Goal: Task Accomplishment & Management: Complete application form

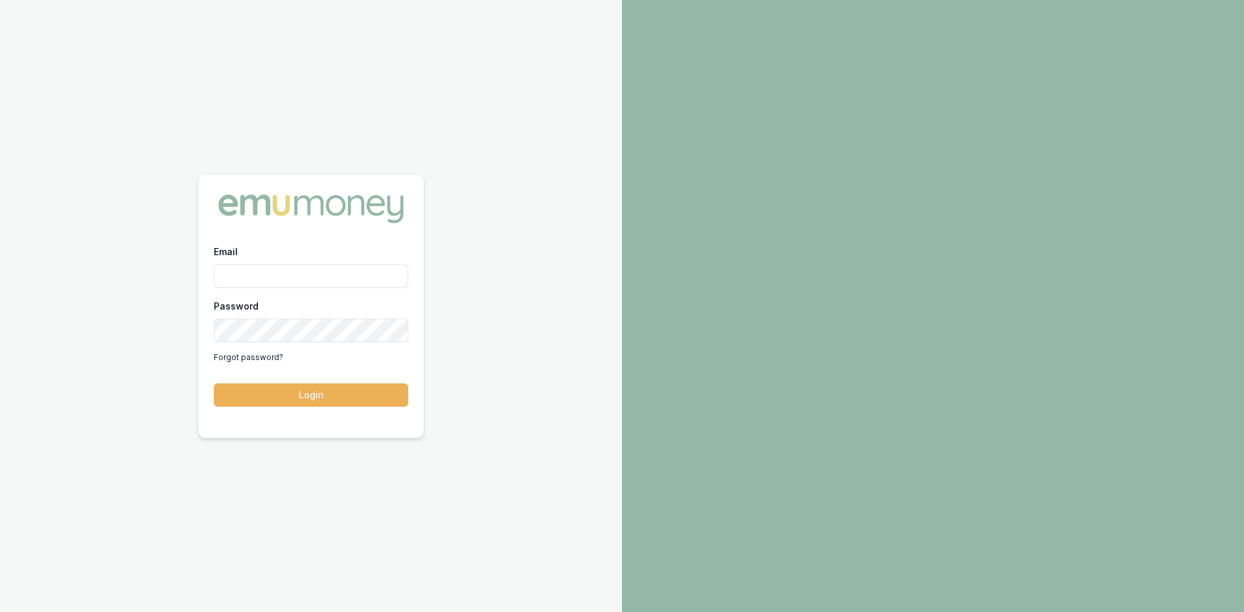
type input "wendy.fonseka@emumoney.com.au"
click at [351, 401] on button "Login" at bounding box center [311, 394] width 194 height 23
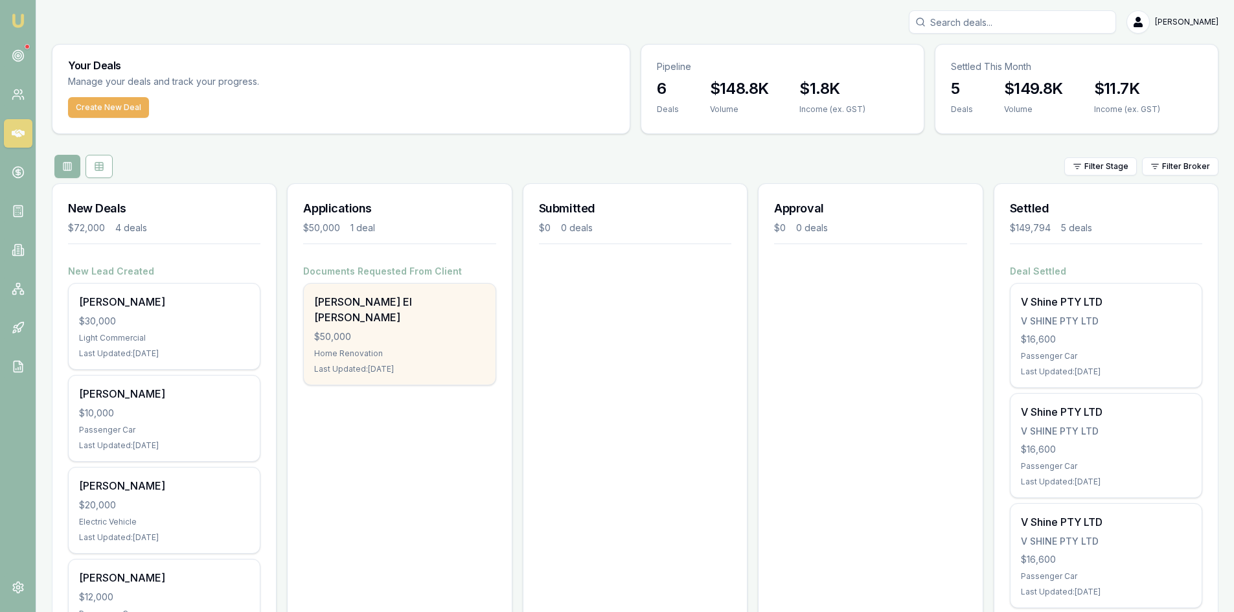
click at [396, 330] on div "$50,000" at bounding box center [399, 336] width 170 height 13
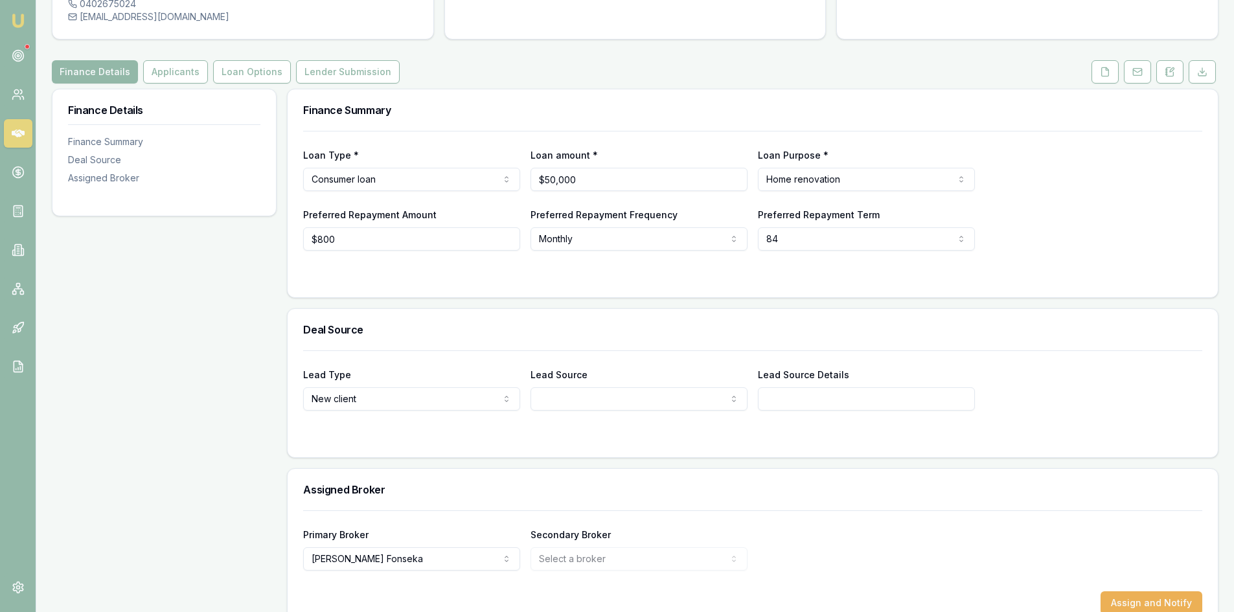
scroll to position [140, 0]
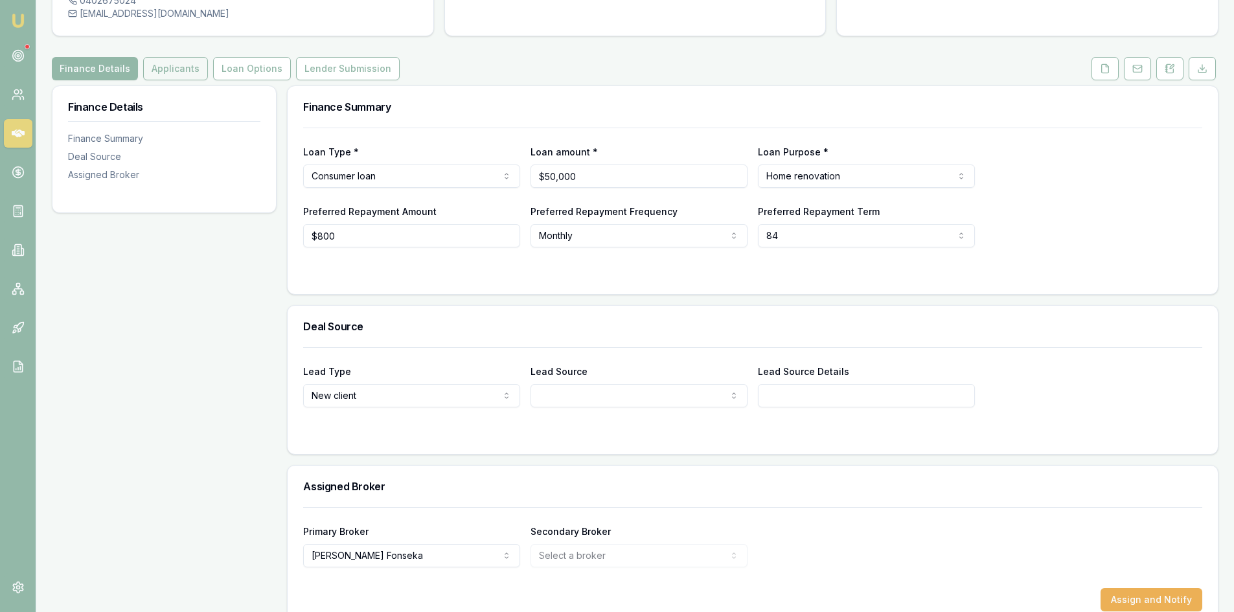
click at [159, 57] on button "Applicants" at bounding box center [175, 68] width 65 height 23
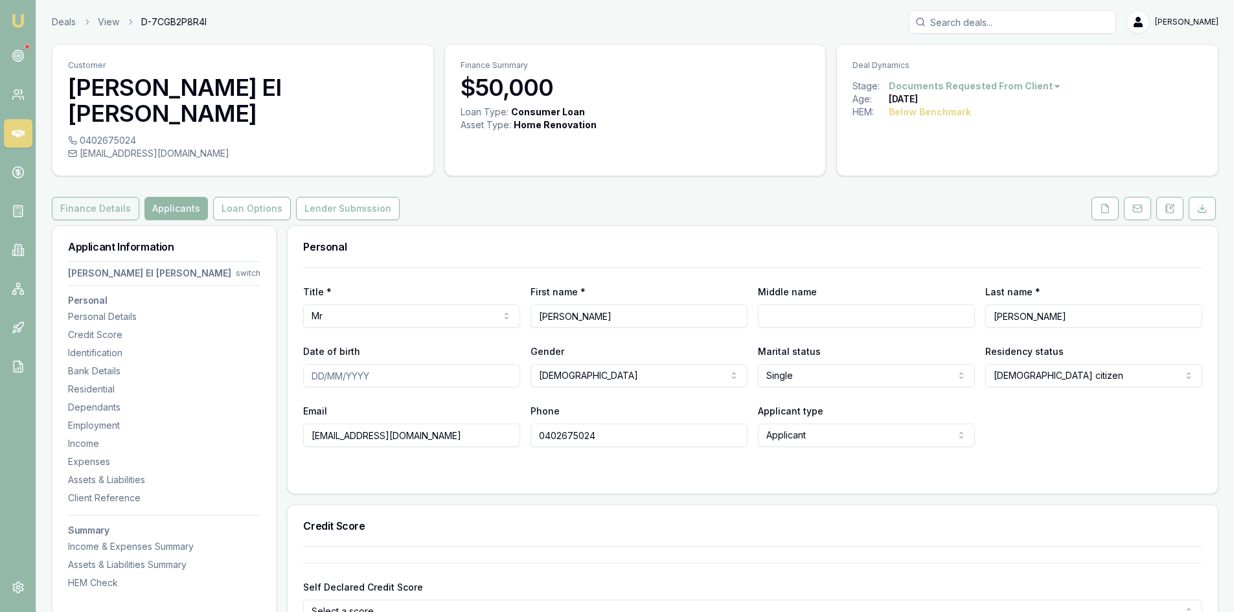
click at [90, 197] on button "Finance Details" at bounding box center [95, 208] width 87 height 23
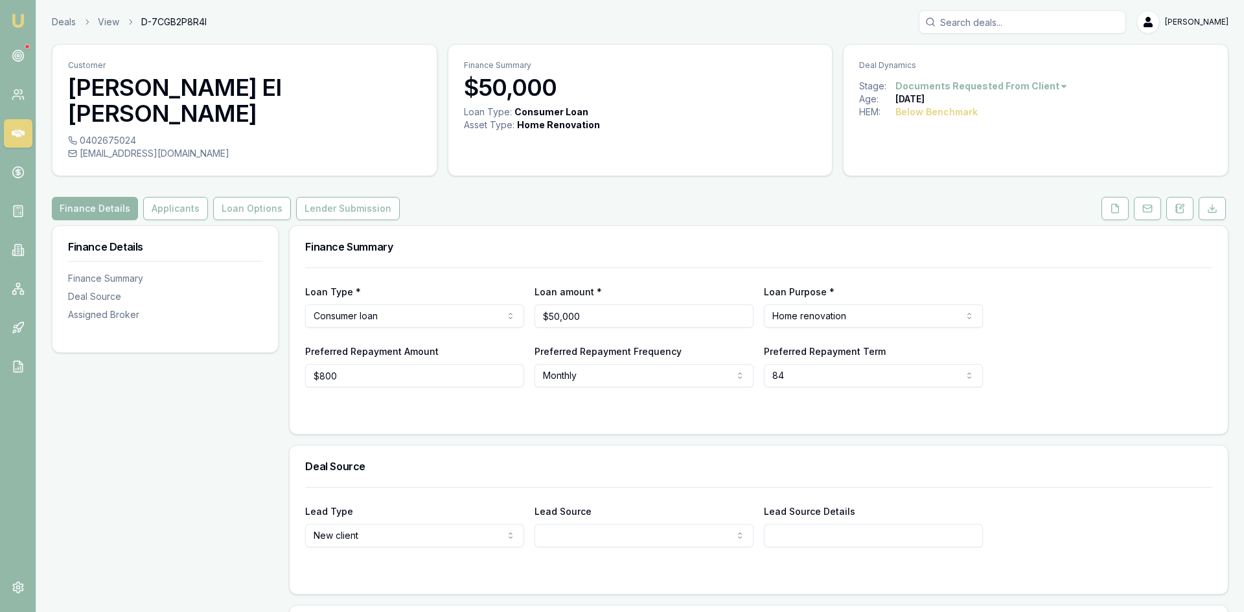
click at [874, 280] on html "Emu Broker Deals View D-7CGB2P8R4I [PERSON_NAME] Toggle Menu Customer [PERSON_N…" at bounding box center [622, 306] width 1244 height 612
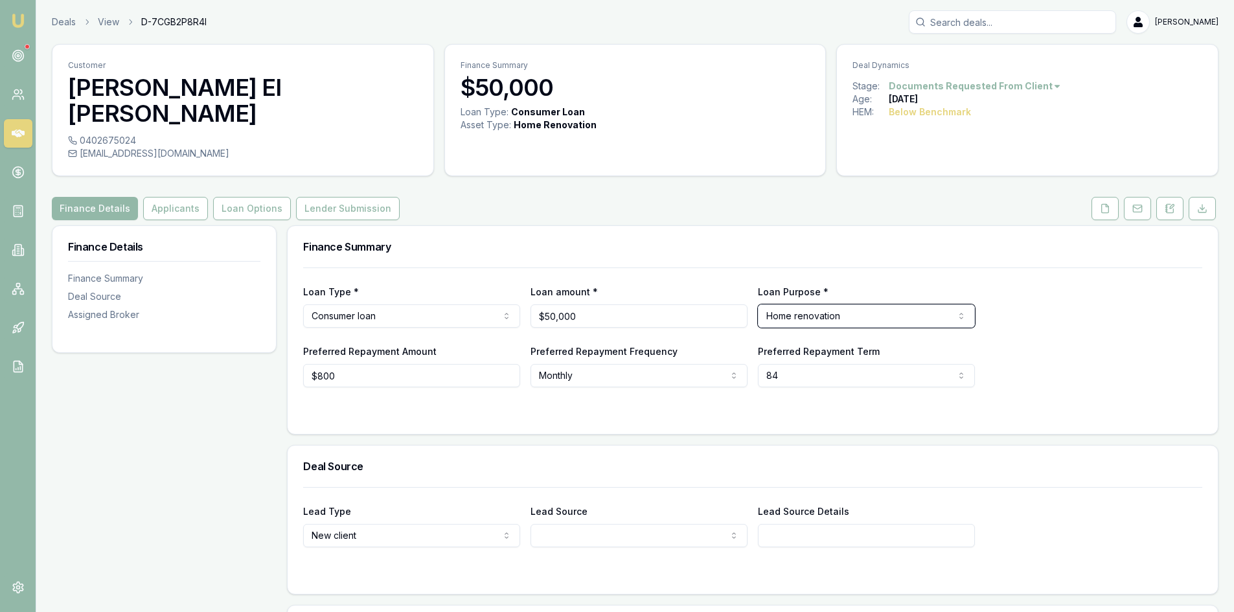
click at [372, 301] on html "Emu Broker Deals View D-7CGB2P8R4I [PERSON_NAME] Toggle Menu Customer [PERSON_N…" at bounding box center [617, 306] width 1234 height 612
click at [372, 293] on html "Emu Broker Deals View D-7CGB2P8R4I [PERSON_NAME] Toggle Menu Customer [PERSON_N…" at bounding box center [617, 306] width 1234 height 612
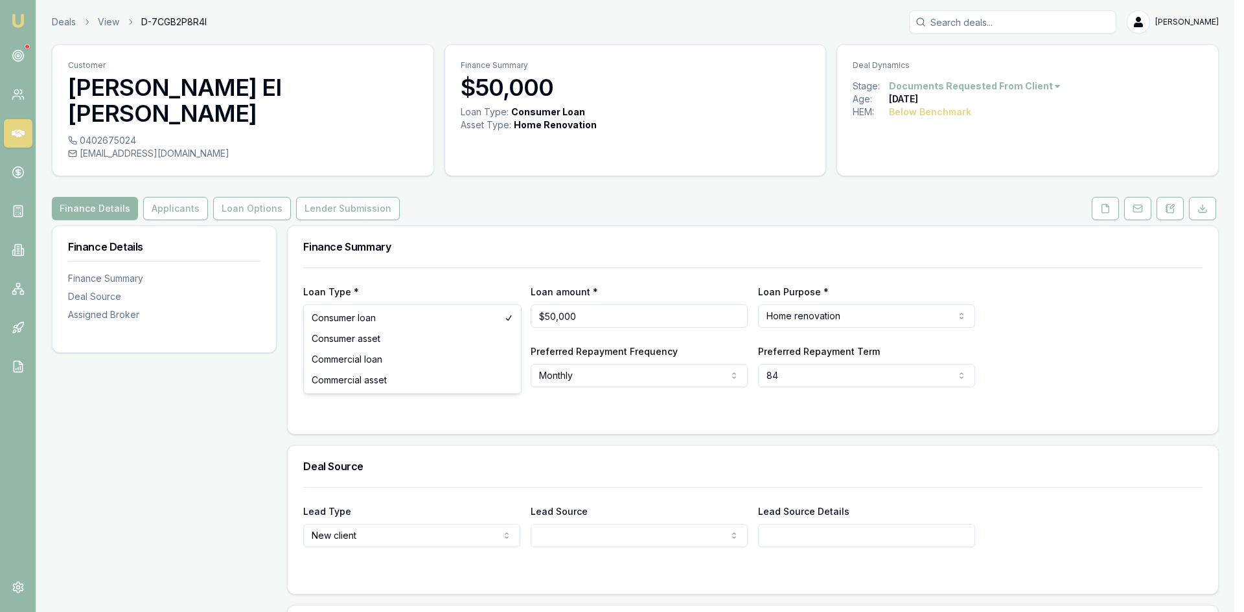
select select "COMMERCIAL_ASSET"
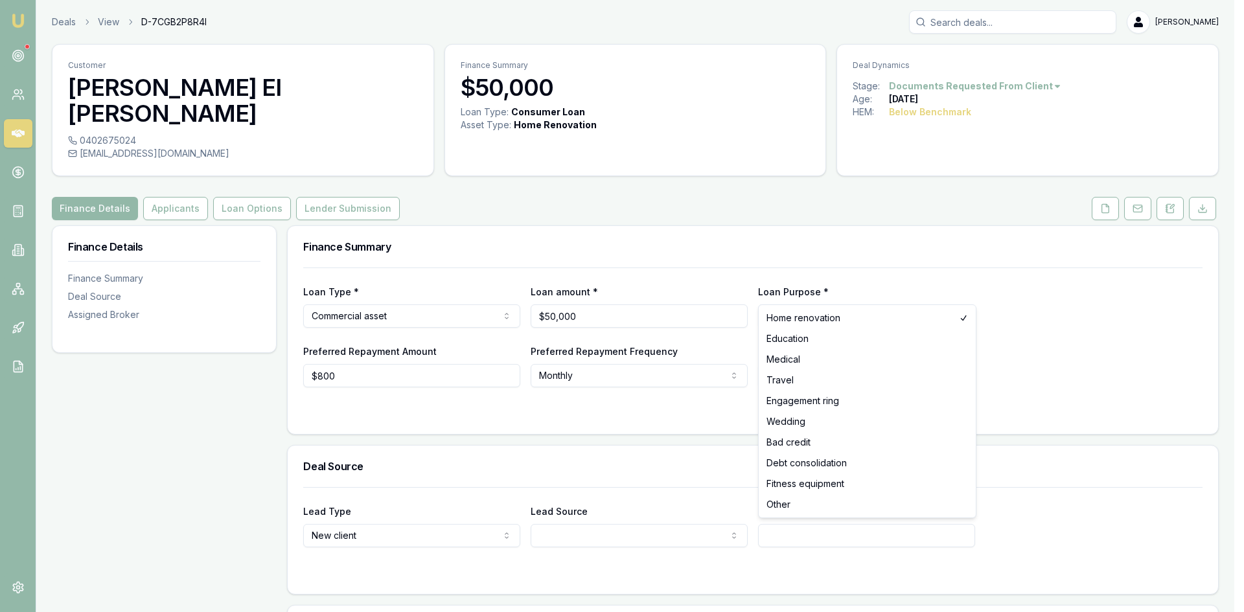
click at [790, 289] on html "Emu Broker Deals View D-7CGB2P8R4I [PERSON_NAME] Toggle Menu Customer [PERSON_N…" at bounding box center [622, 306] width 1244 height 612
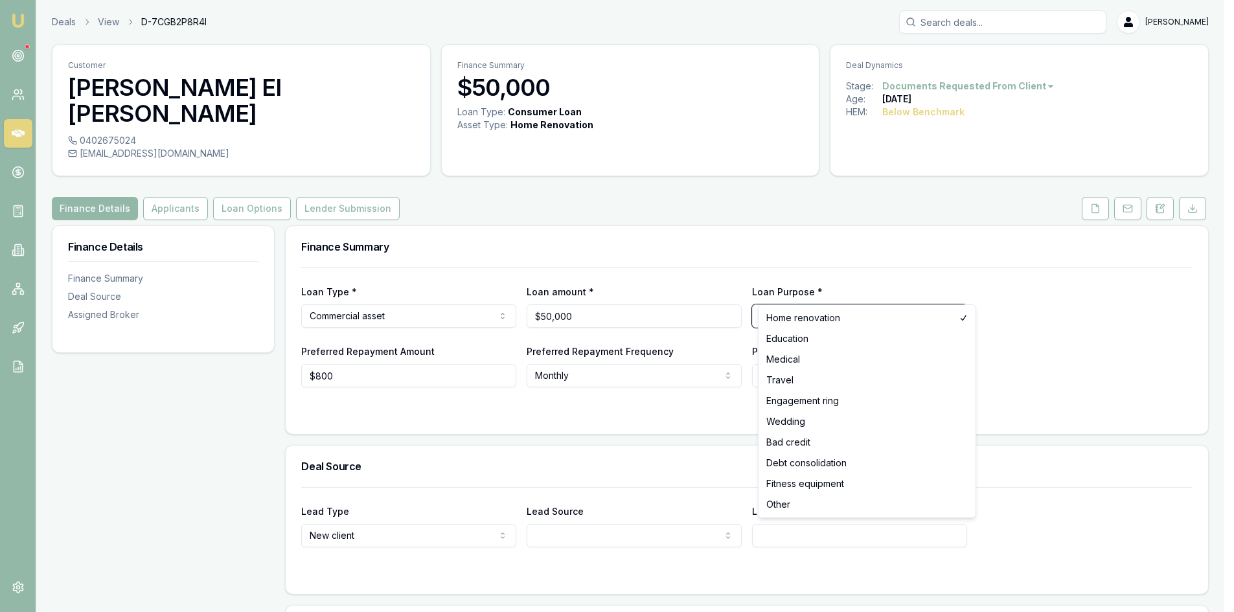
click at [1077, 266] on html "Emu Broker Deals View D-7CGB2P8R4I [PERSON_NAME] Toggle Menu Customer [PERSON_N…" at bounding box center [617, 306] width 1234 height 612
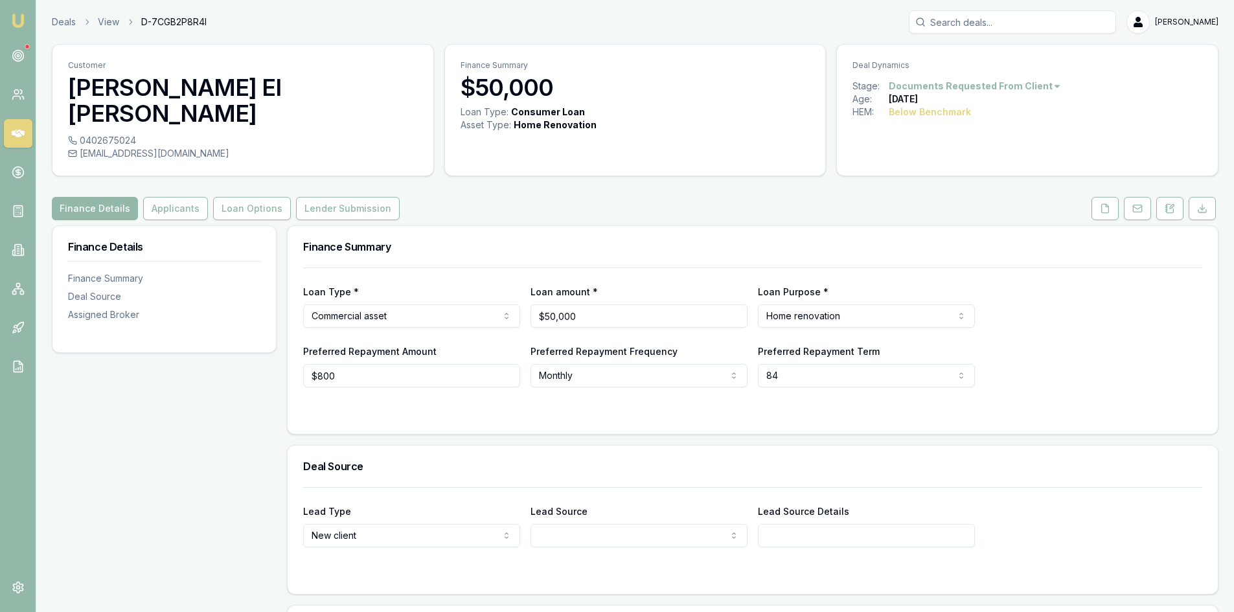
click at [881, 287] on html "Emu Broker Deals View D-7CGB2P8R4I [PERSON_NAME] Toggle Menu Customer [PERSON_N…" at bounding box center [617, 306] width 1234 height 612
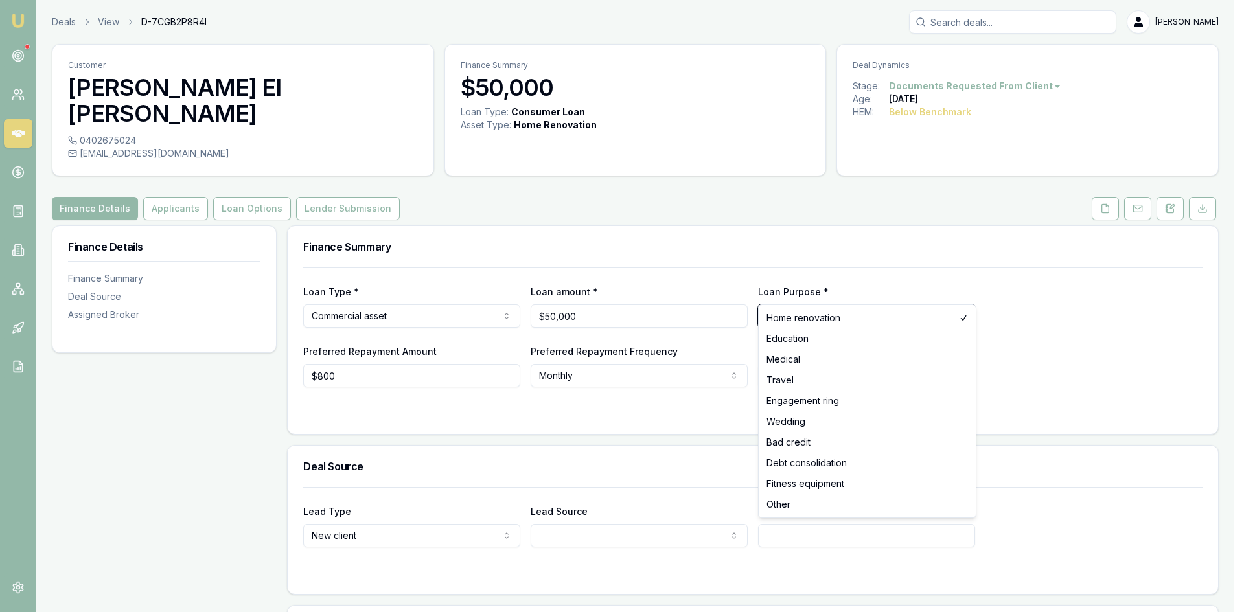
click at [372, 381] on html "Emu Broker Deals View D-7CGB2P8R4I [PERSON_NAME] Toggle Menu Customer [PERSON_N…" at bounding box center [622, 306] width 1244 height 612
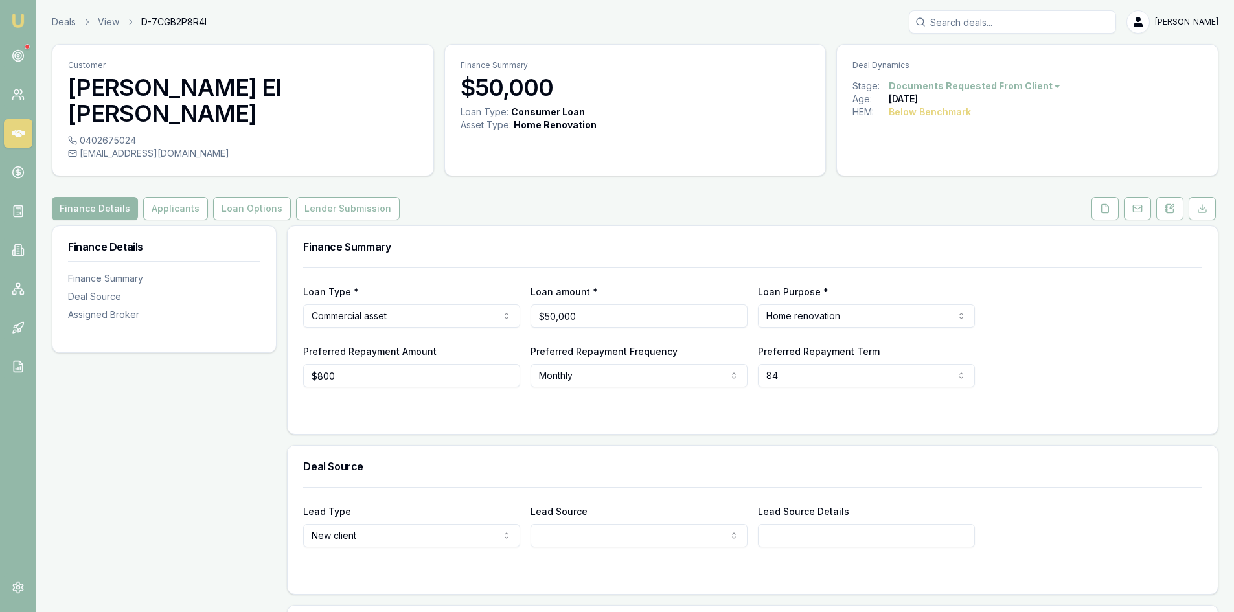
click at [448, 408] on div at bounding box center [752, 413] width 899 height 10
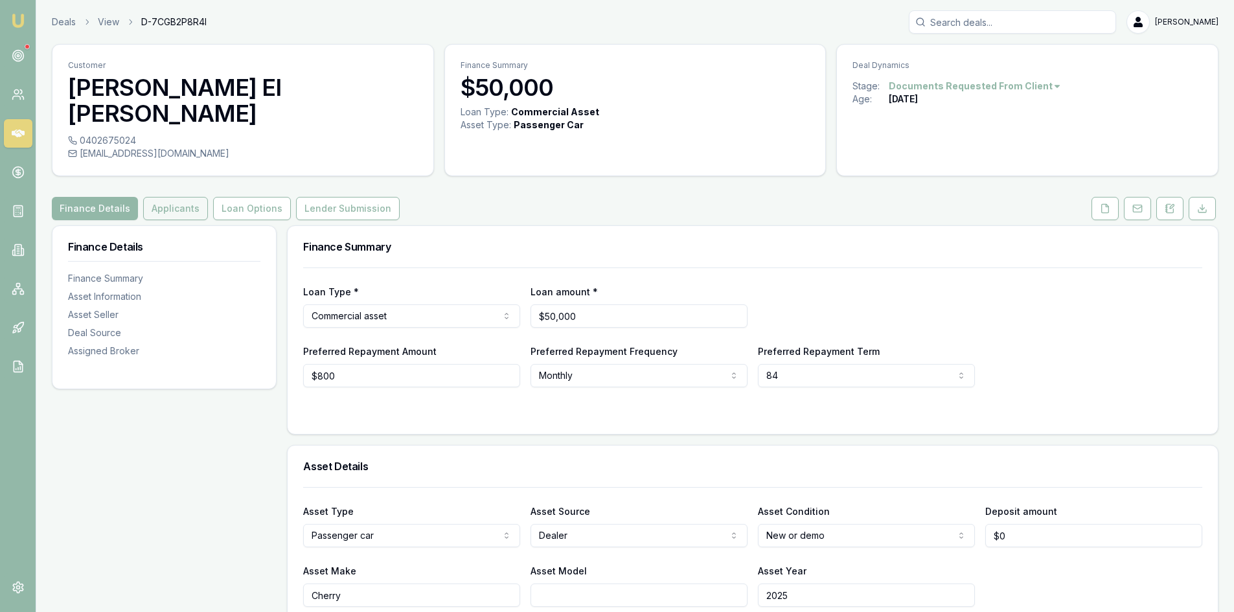
click at [160, 197] on button "Applicants" at bounding box center [175, 208] width 65 height 23
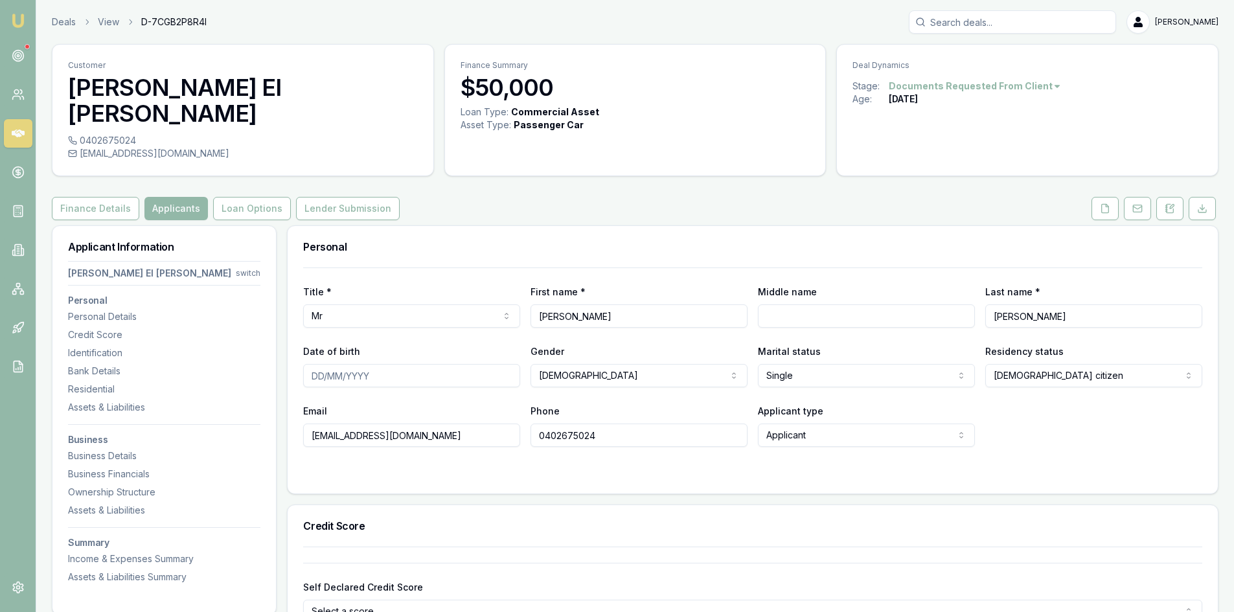
click at [358, 364] on input "Date of birth" at bounding box center [411, 375] width 217 height 23
type input "[DATE]"
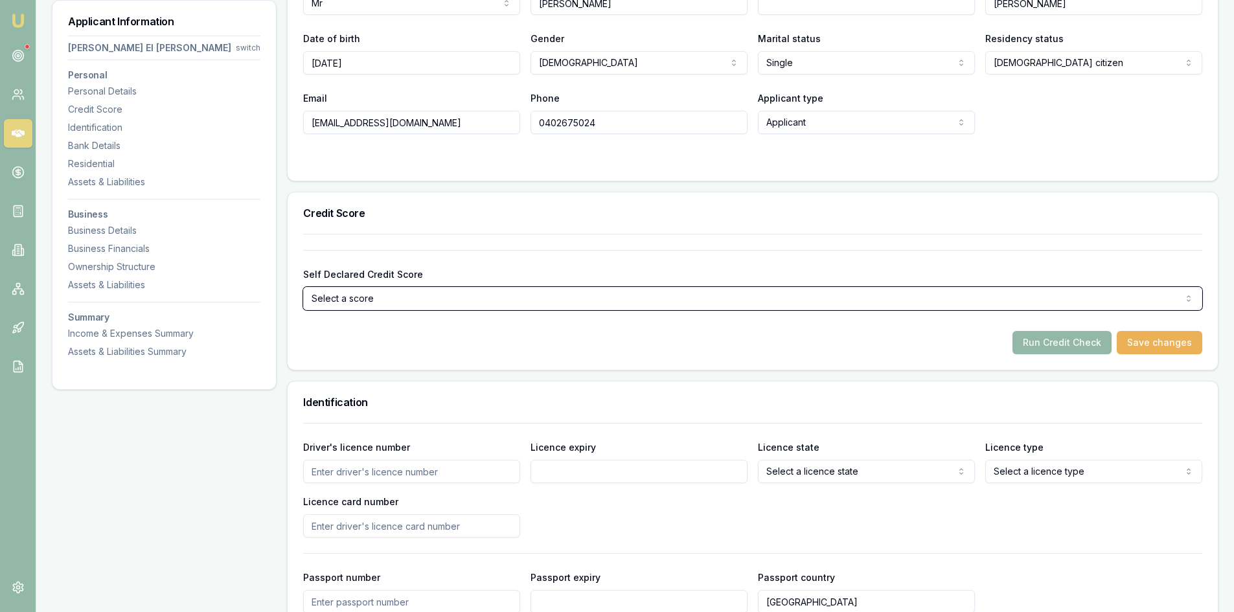
scroll to position [324, 0]
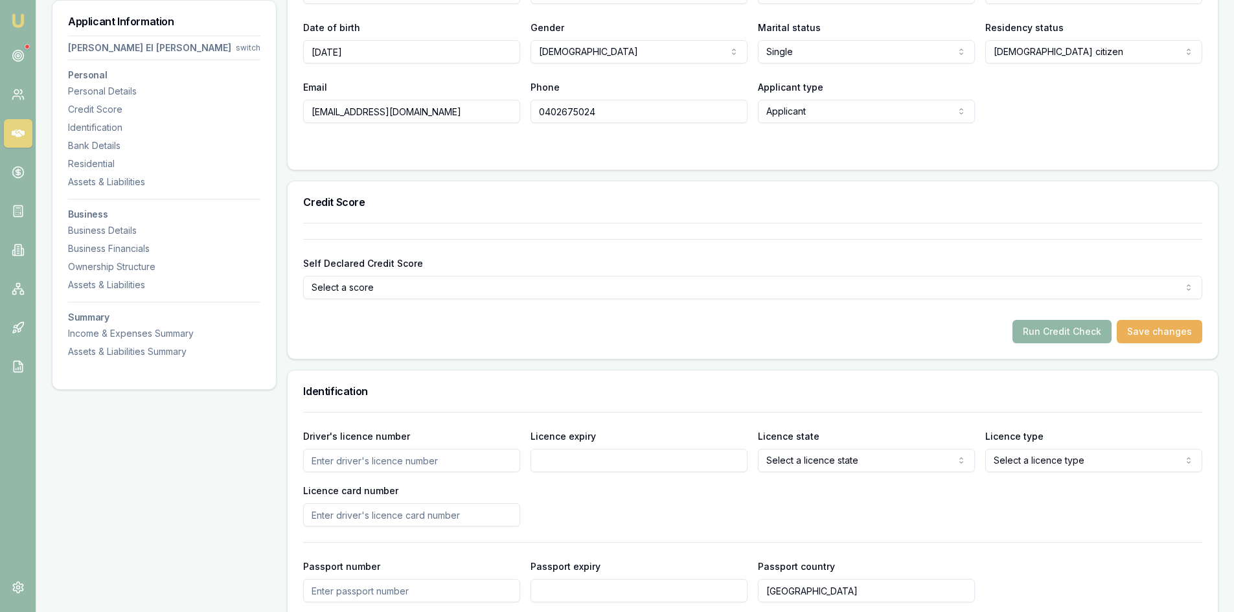
click at [1037, 320] on button "Run Credit Check" at bounding box center [1061, 331] width 99 height 23
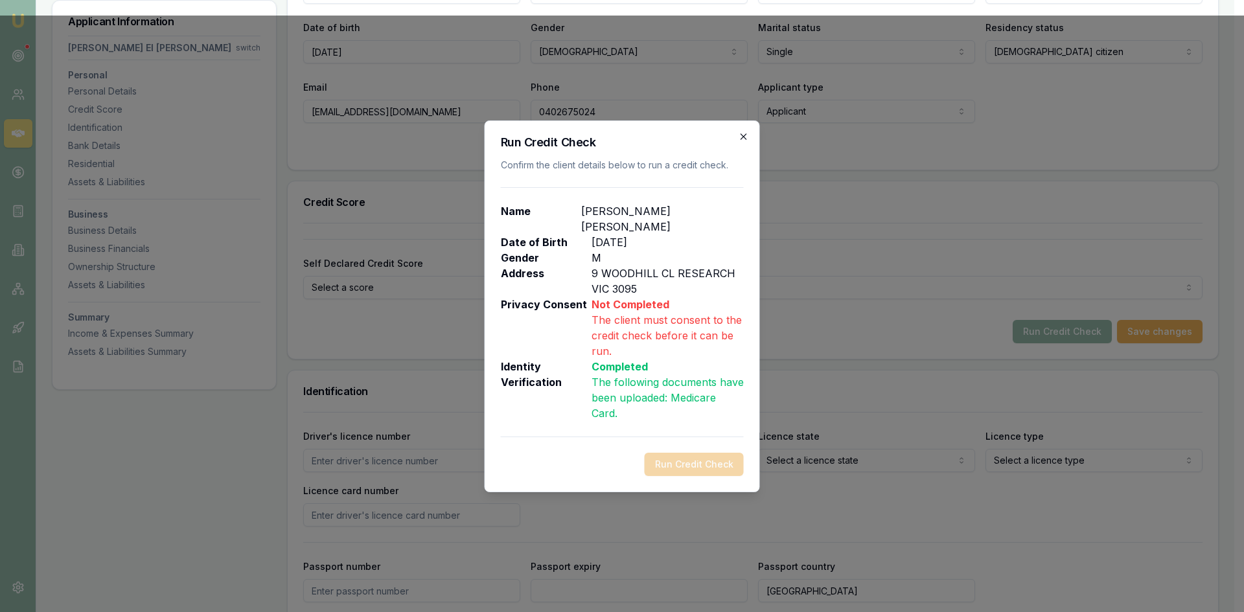
click at [740, 142] on icon "button" at bounding box center [743, 136] width 10 height 10
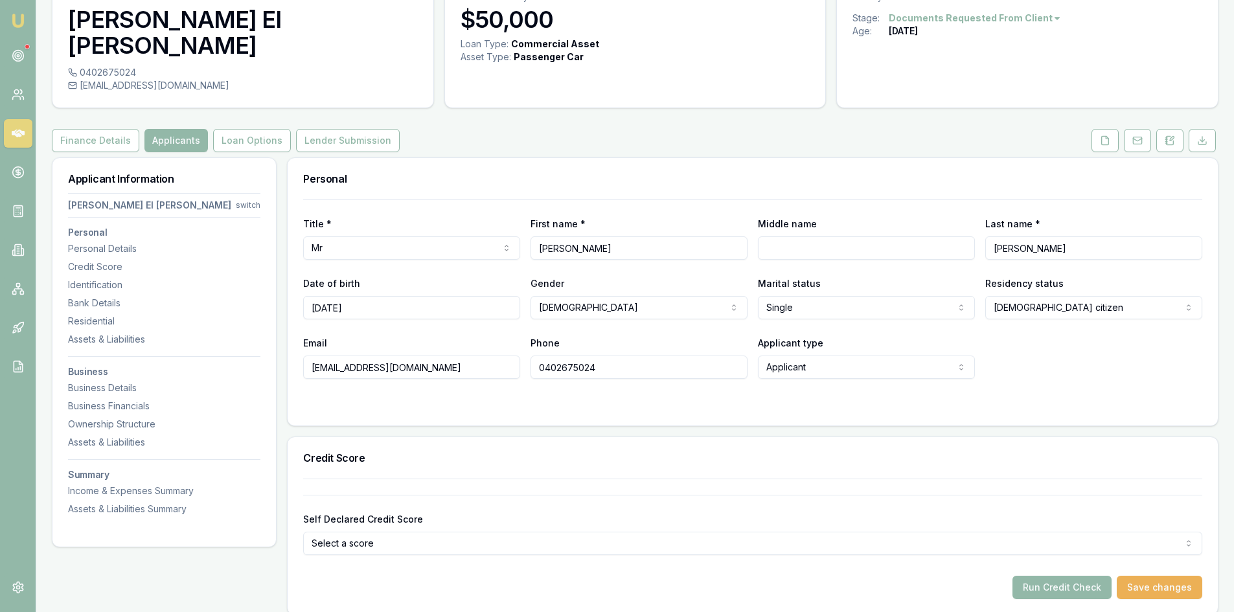
scroll to position [0, 0]
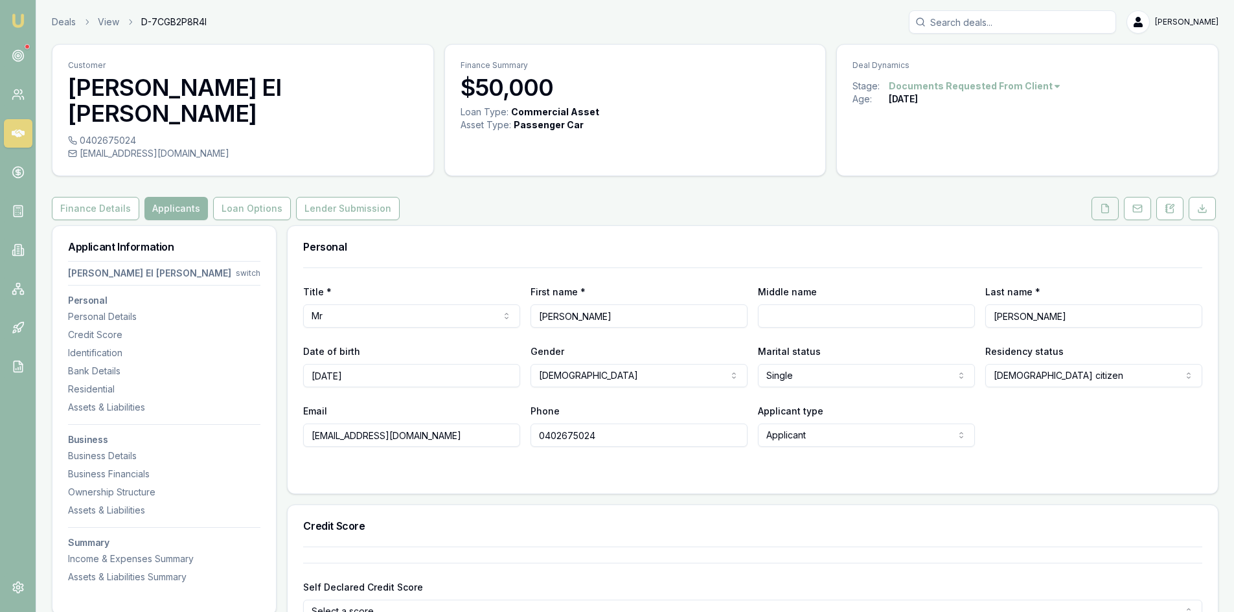
click at [1102, 204] on icon at bounding box center [1105, 208] width 7 height 8
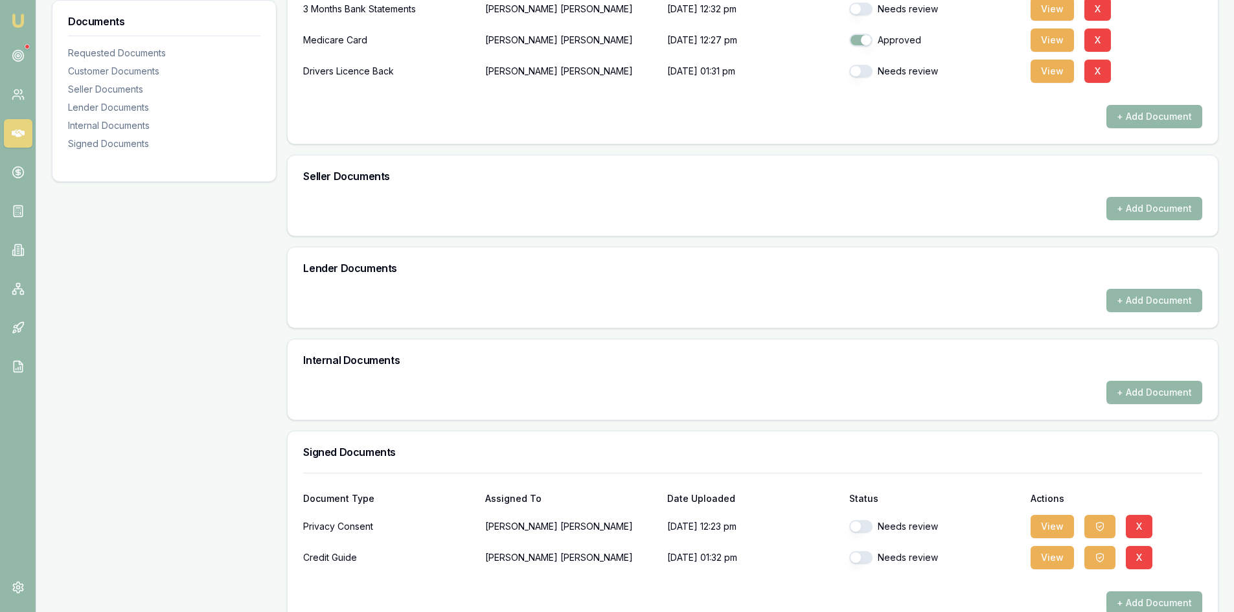
scroll to position [460, 0]
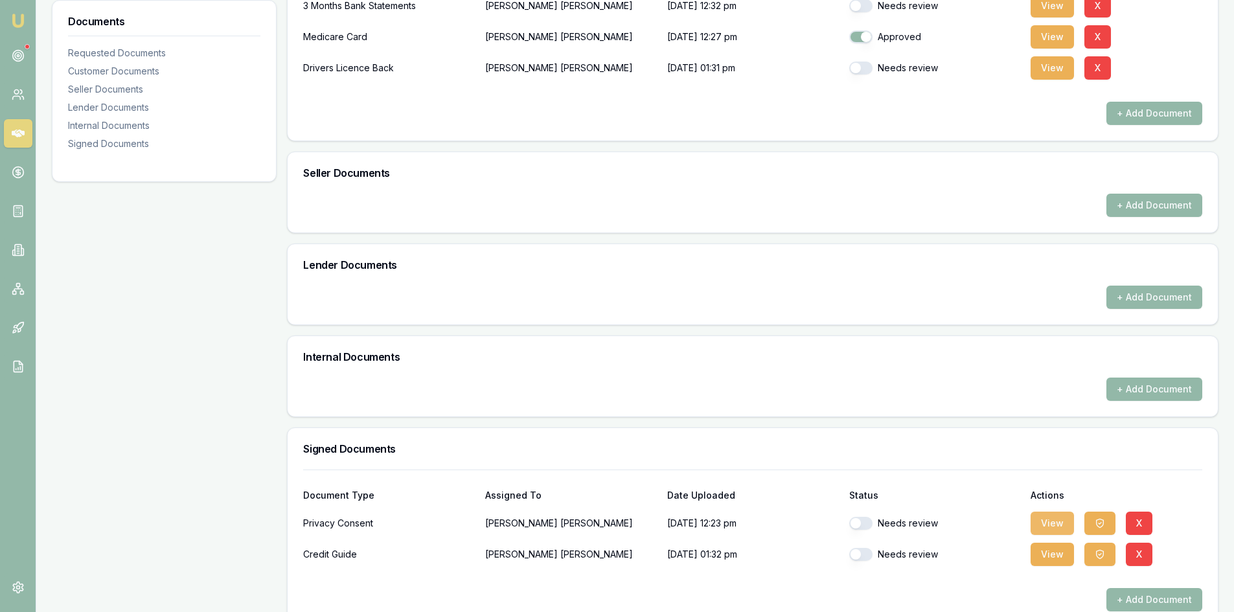
click at [1038, 512] on button "View" at bounding box center [1051, 523] width 43 height 23
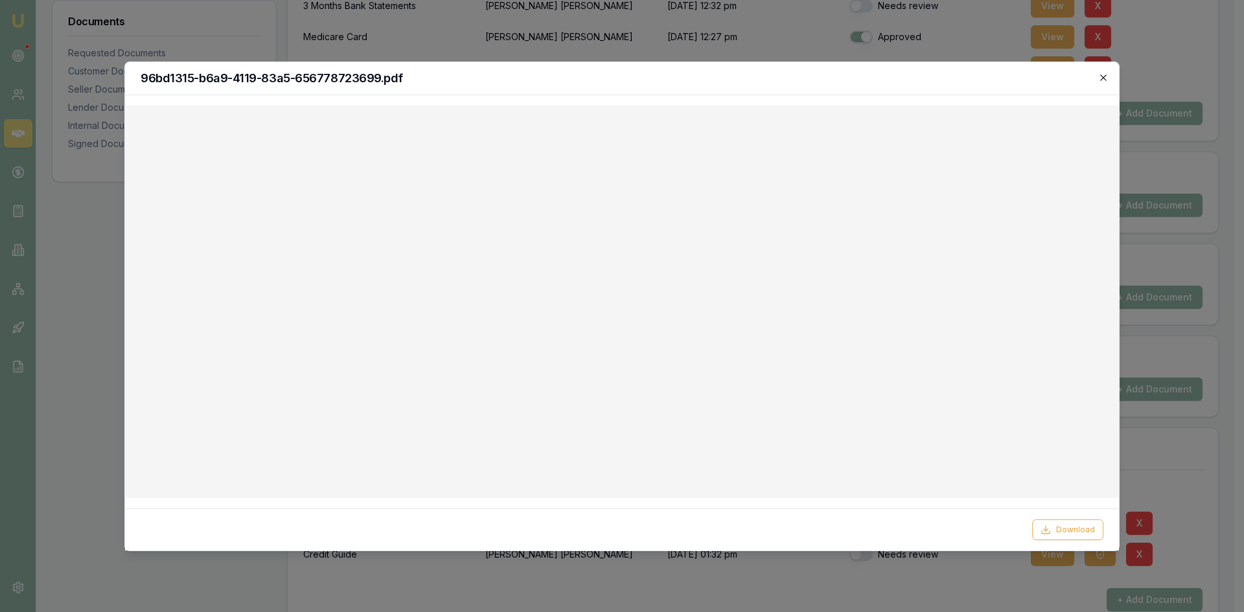
click at [1101, 82] on icon "button" at bounding box center [1103, 78] width 10 height 10
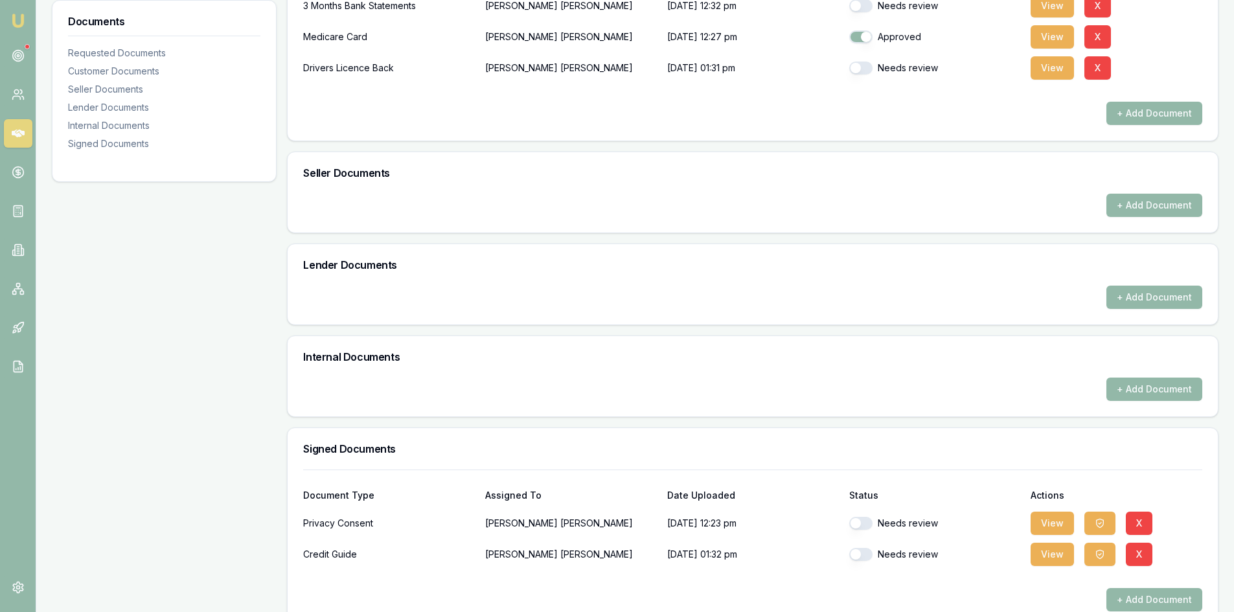
click at [868, 517] on button "button" at bounding box center [860, 523] width 23 height 13
checkbox input "true"
click at [867, 548] on button "button" at bounding box center [860, 554] width 23 height 13
checkbox input "true"
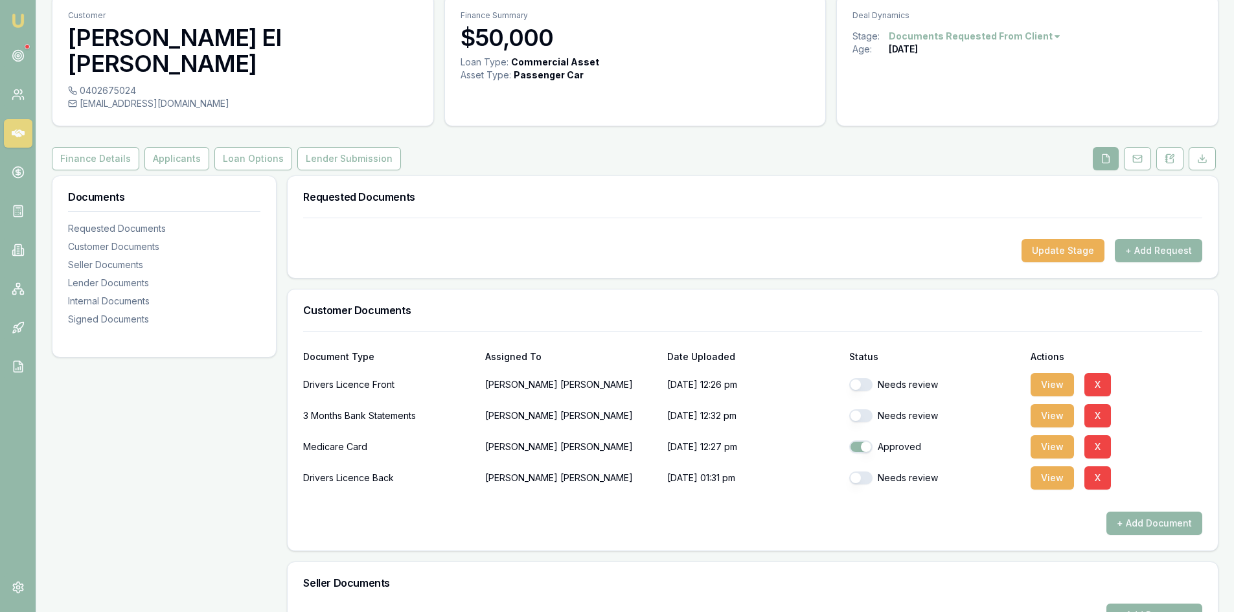
scroll to position [0, 0]
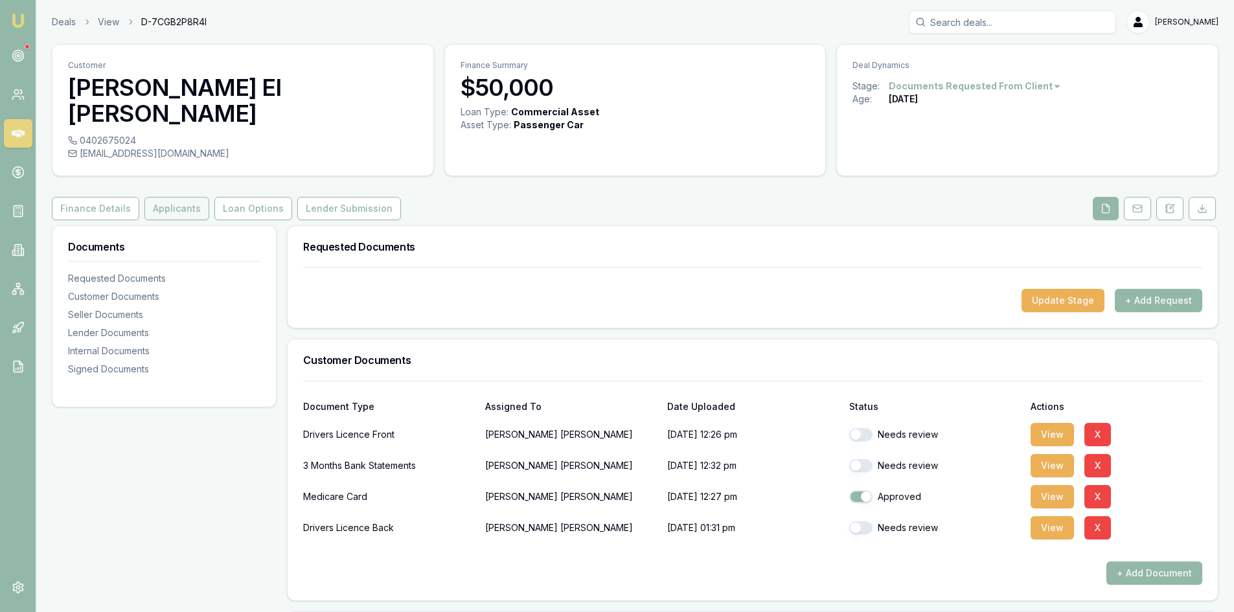
click at [183, 197] on button "Applicants" at bounding box center [176, 208] width 65 height 23
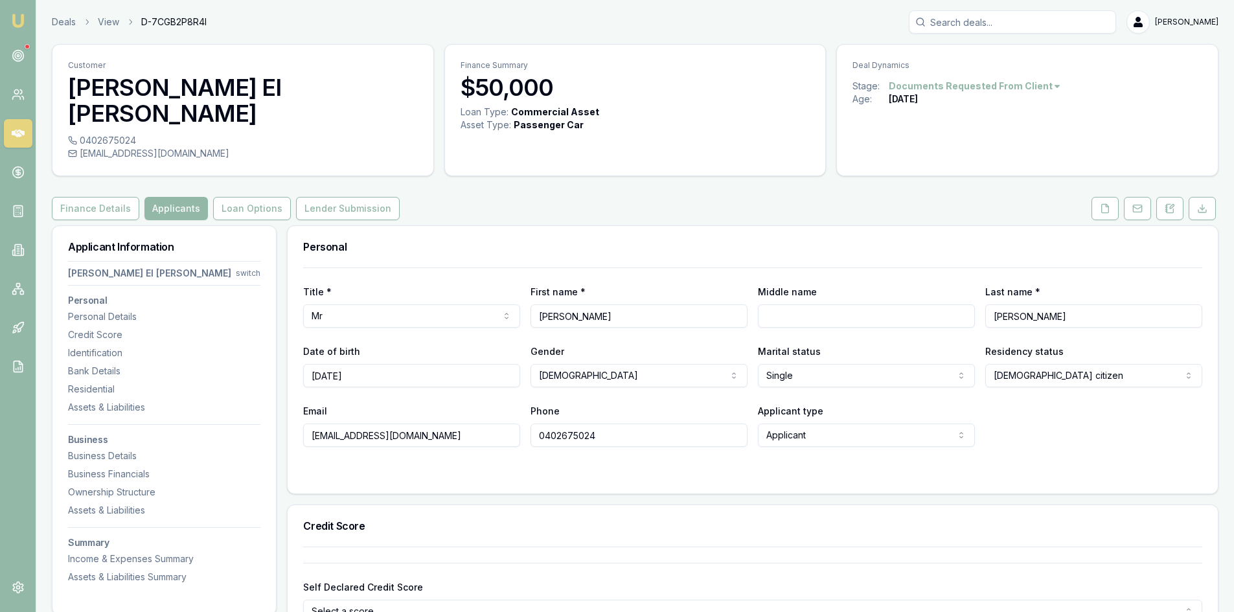
scroll to position [324, 0]
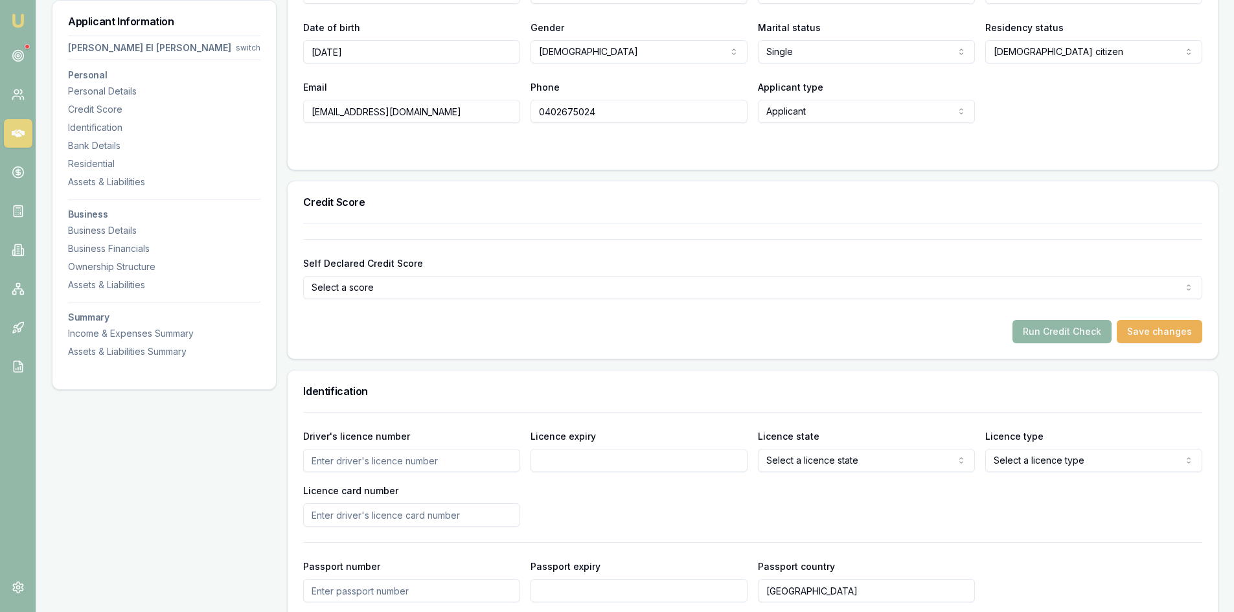
click at [1063, 320] on button "Run Credit Check" at bounding box center [1061, 331] width 99 height 23
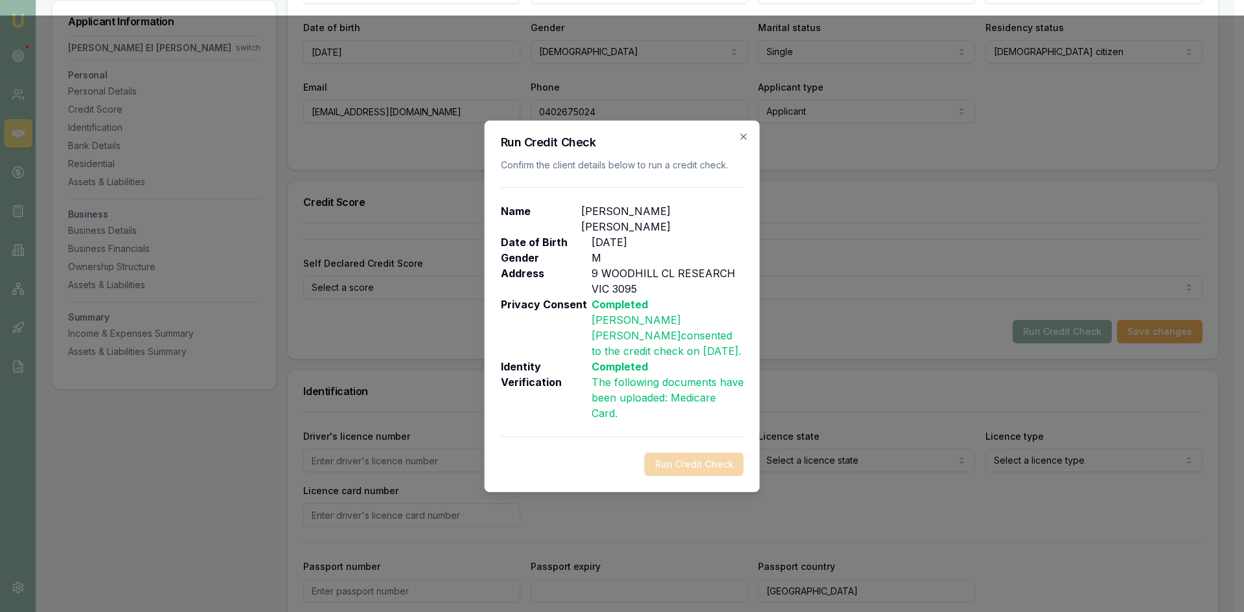
click at [697, 459] on div "Run Credit Check" at bounding box center [622, 464] width 243 height 23
click at [696, 456] on div "Run Credit Check" at bounding box center [622, 464] width 243 height 23
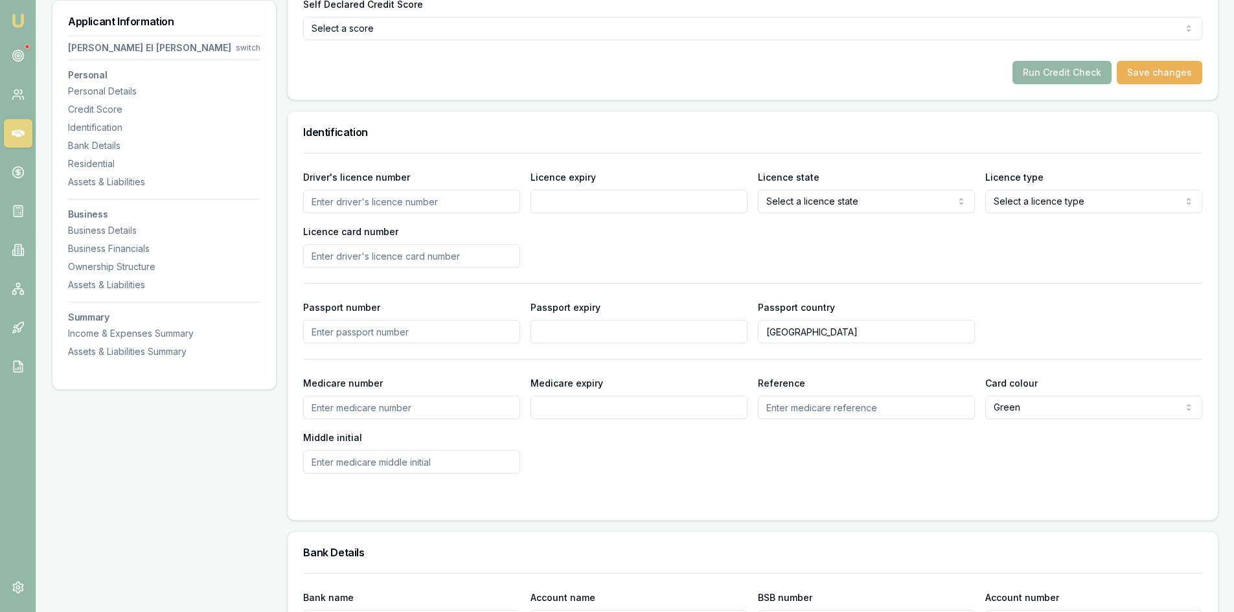
scroll to position [194, 0]
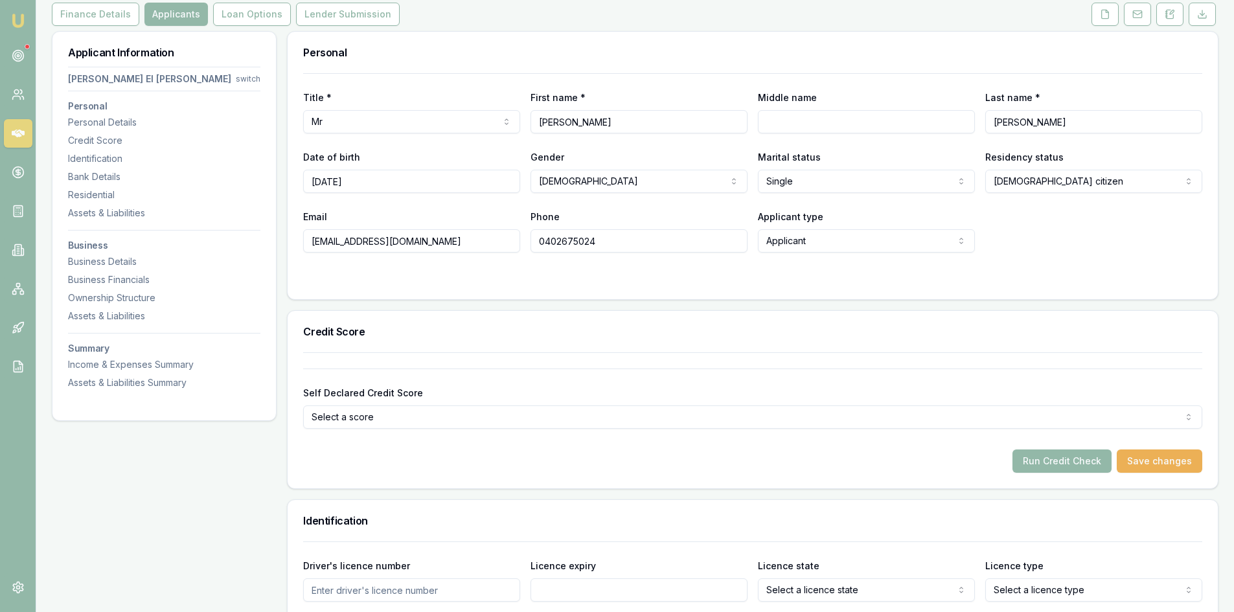
click at [1009, 399] on html "Emu Broker Deals View D-7CGB2P8R4I [PERSON_NAME] Toggle Menu Customer [PERSON_N…" at bounding box center [617, 112] width 1234 height 612
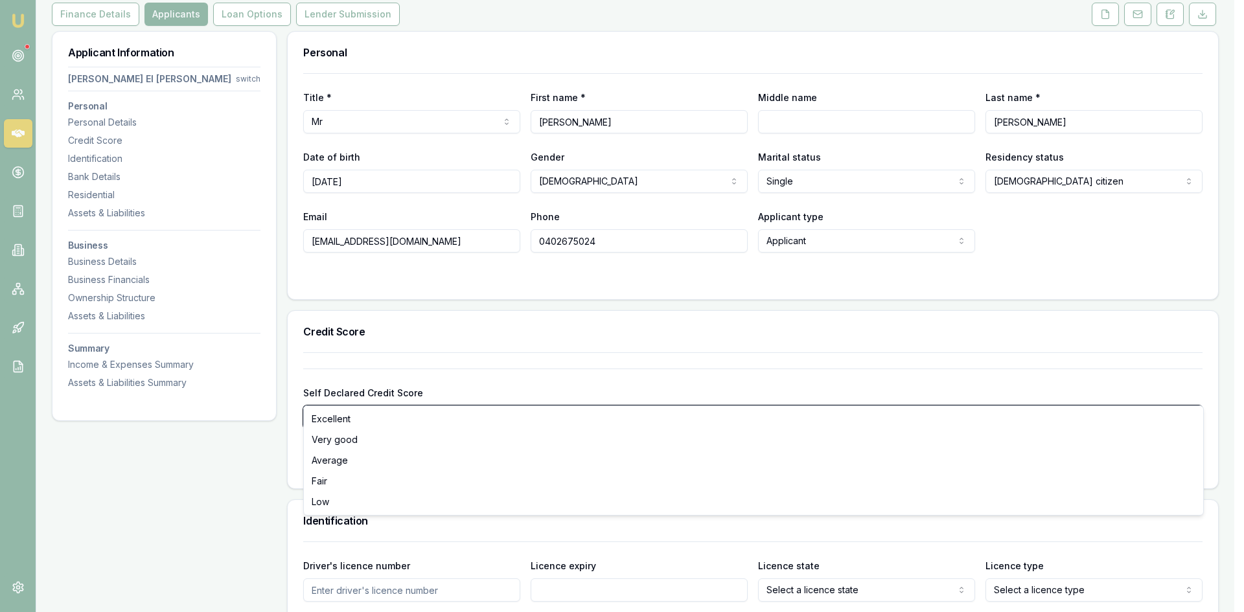
click at [1009, 399] on html "Emu Broker Deals View D-7CGB2P8R4I [PERSON_NAME] Toggle Menu Customer [PERSON_N…" at bounding box center [622, 112] width 1244 height 612
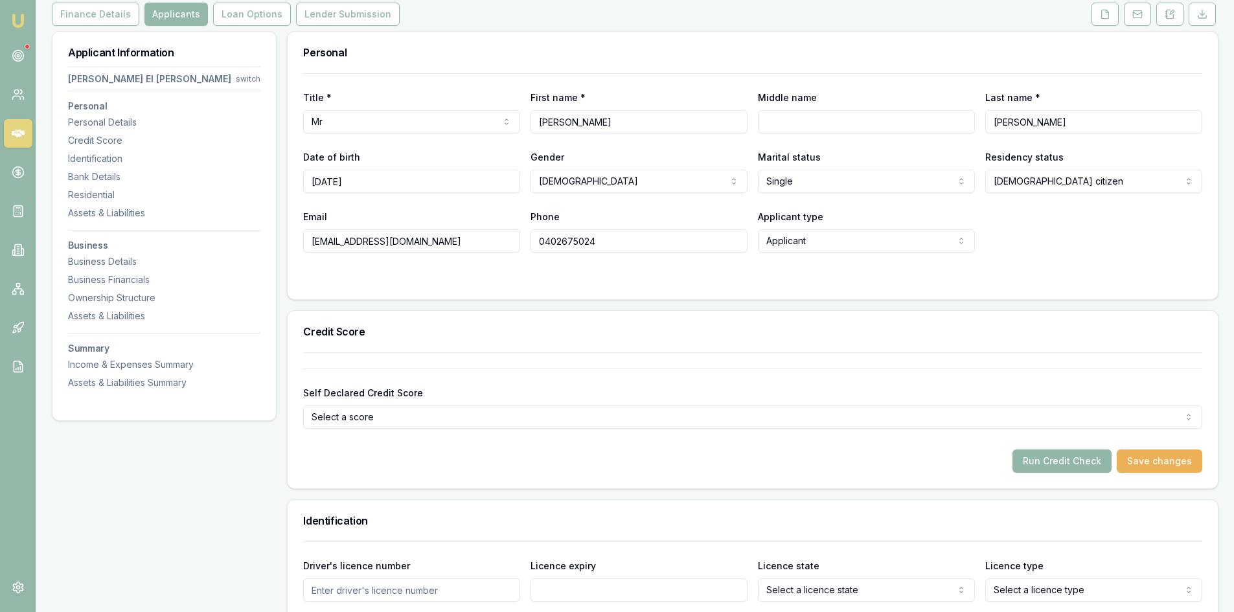
click at [1077, 450] on button "Run Credit Check" at bounding box center [1061, 461] width 99 height 23
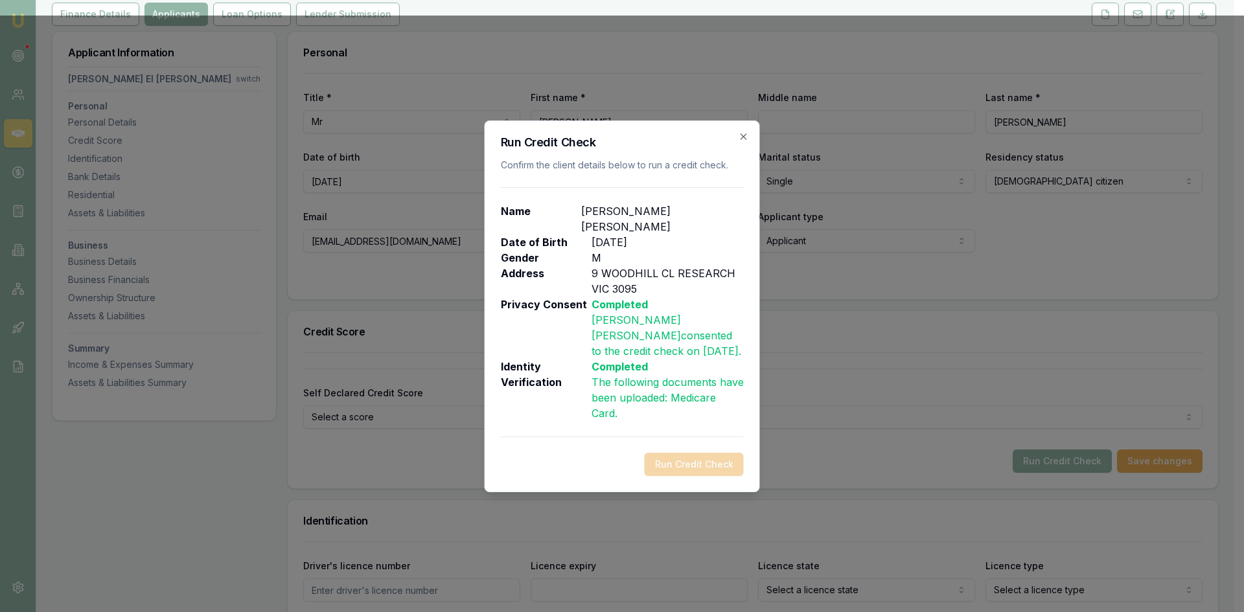
click at [684, 461] on div "Run Credit Check" at bounding box center [622, 464] width 243 height 23
click at [553, 453] on div "Run Credit Check" at bounding box center [622, 464] width 243 height 23
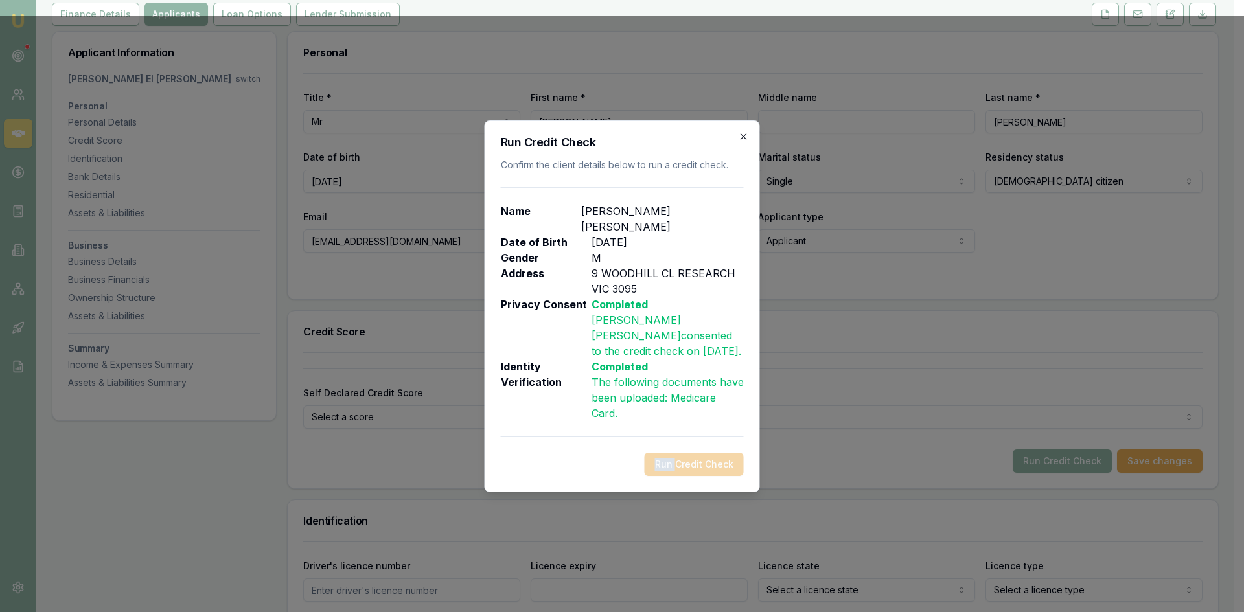
click at [739, 142] on icon "button" at bounding box center [743, 136] width 10 height 10
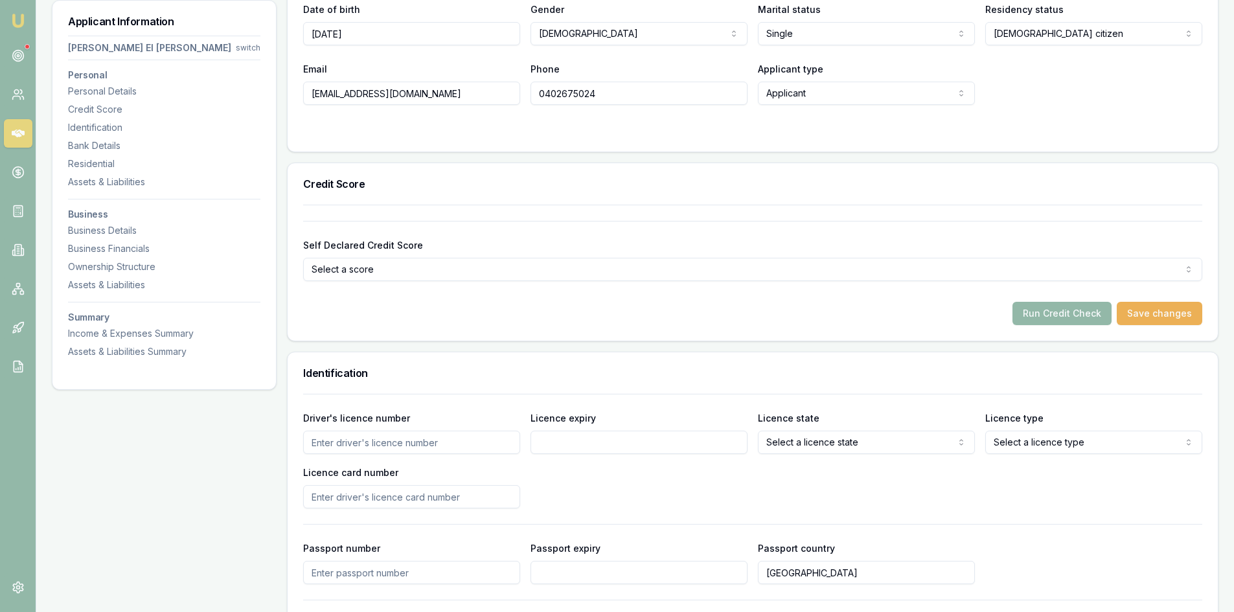
scroll to position [324, 0]
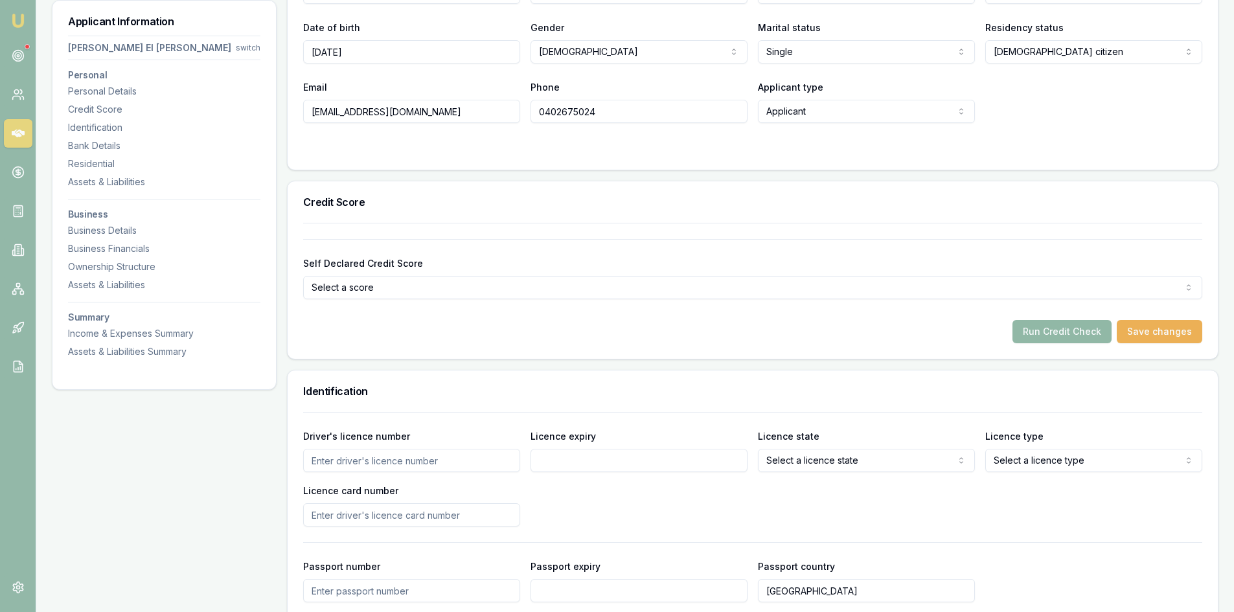
click at [1058, 320] on button "Run Credit Check" at bounding box center [1061, 331] width 99 height 23
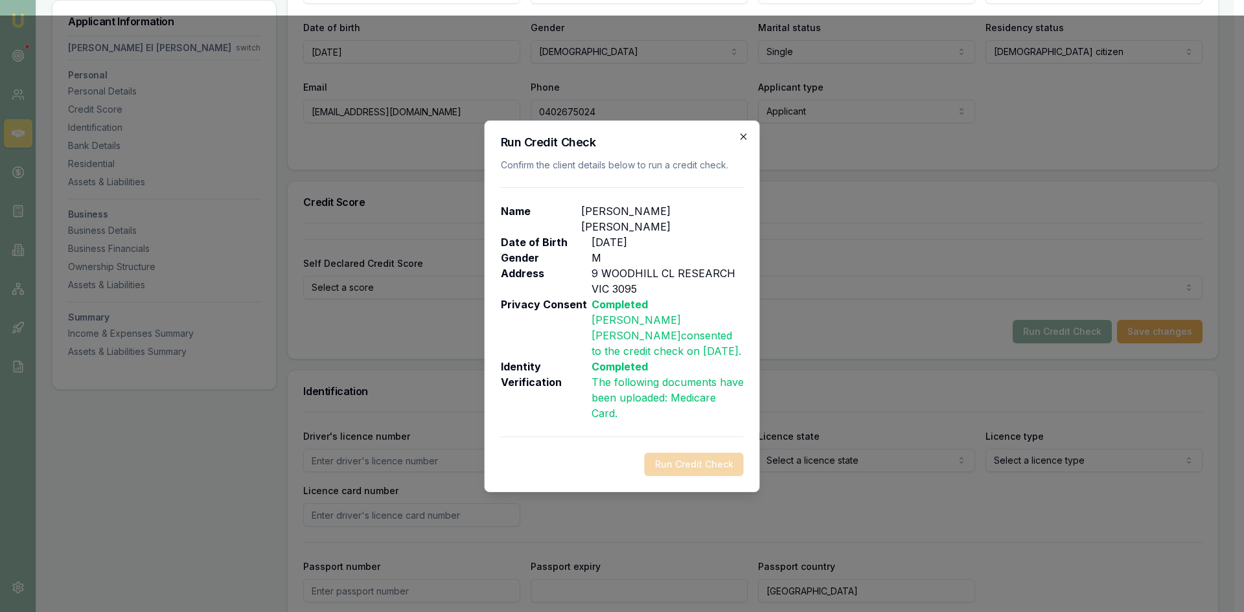
click at [738, 142] on icon "button" at bounding box center [743, 136] width 10 height 10
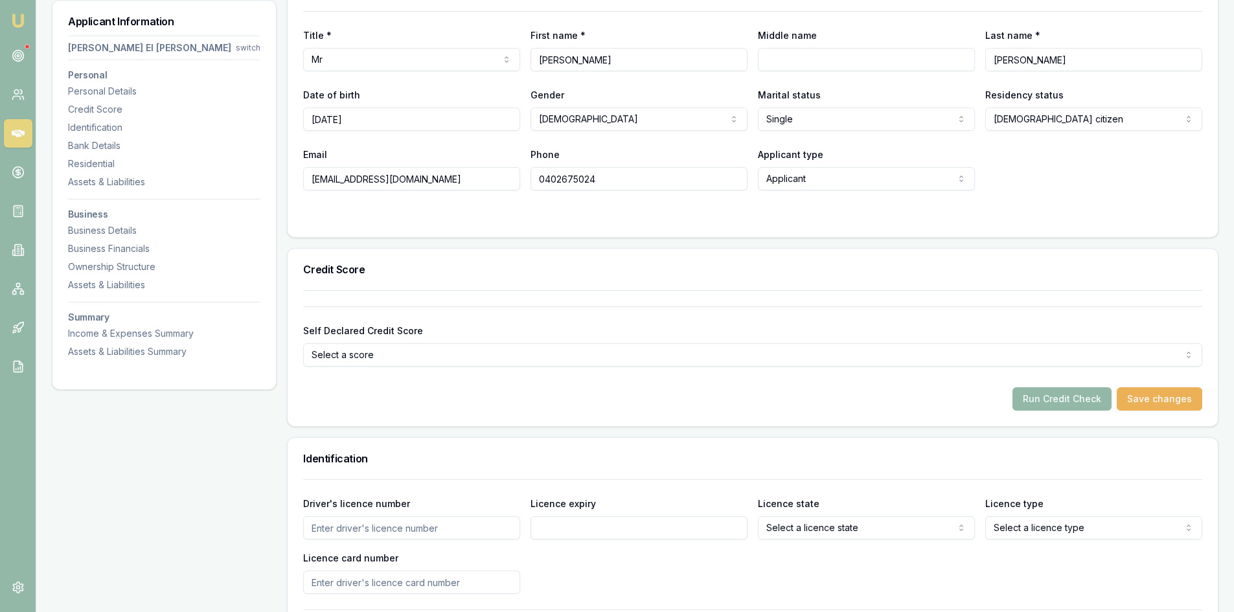
scroll to position [0, 0]
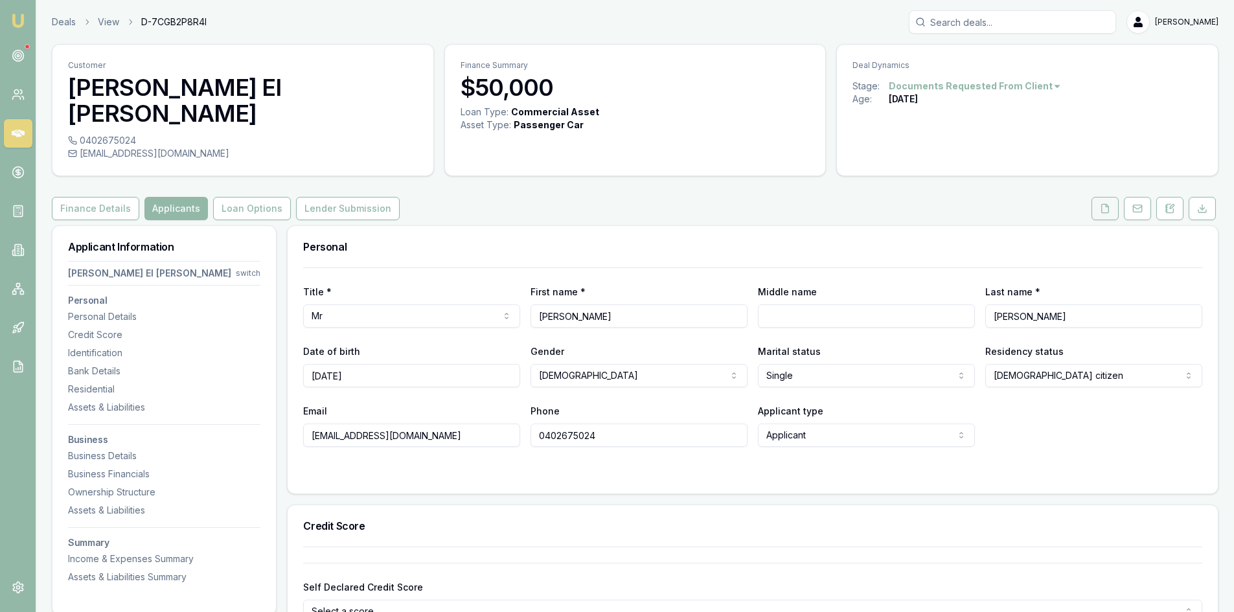
click at [1106, 197] on button at bounding box center [1104, 208] width 27 height 23
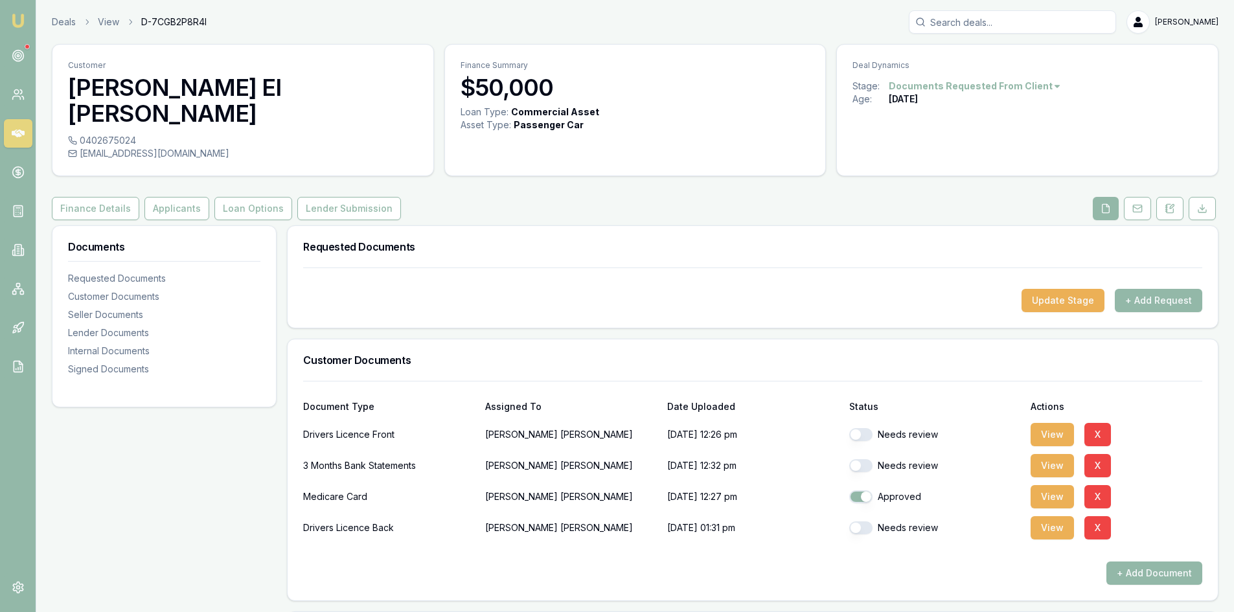
click at [859, 422] on div "Needs review" at bounding box center [935, 435] width 172 height 26
click at [859, 428] on button "button" at bounding box center [860, 434] width 23 height 13
checkbox input "true"
click at [852, 521] on button "button" at bounding box center [860, 527] width 23 height 13
checkbox input "true"
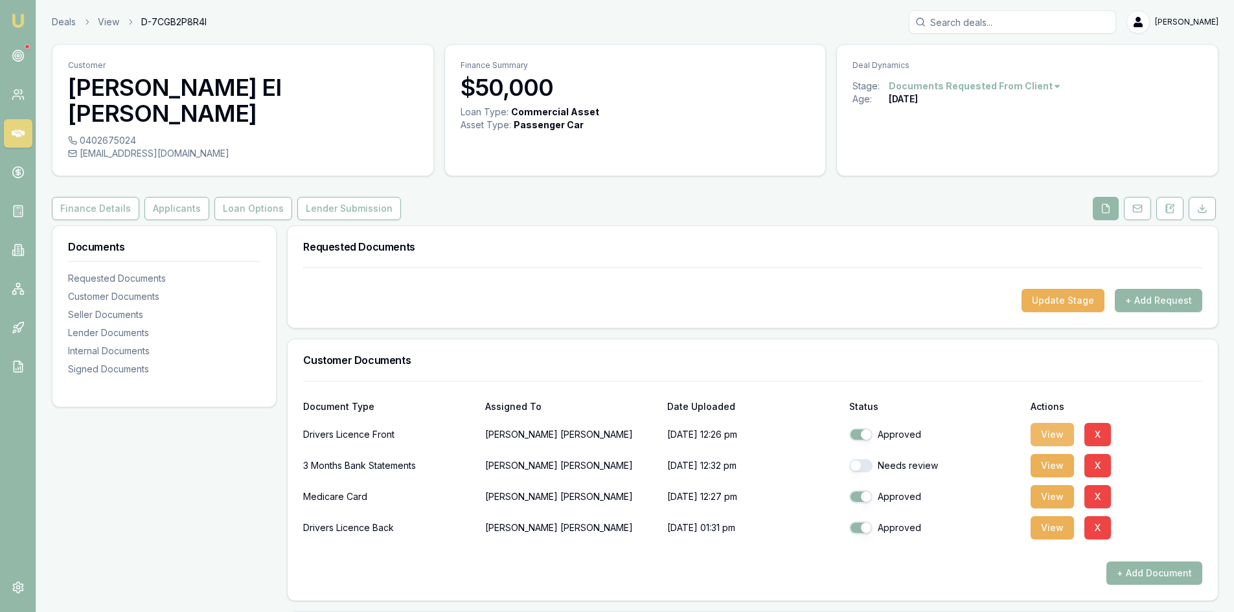
click at [1048, 423] on button "View" at bounding box center [1051, 434] width 43 height 23
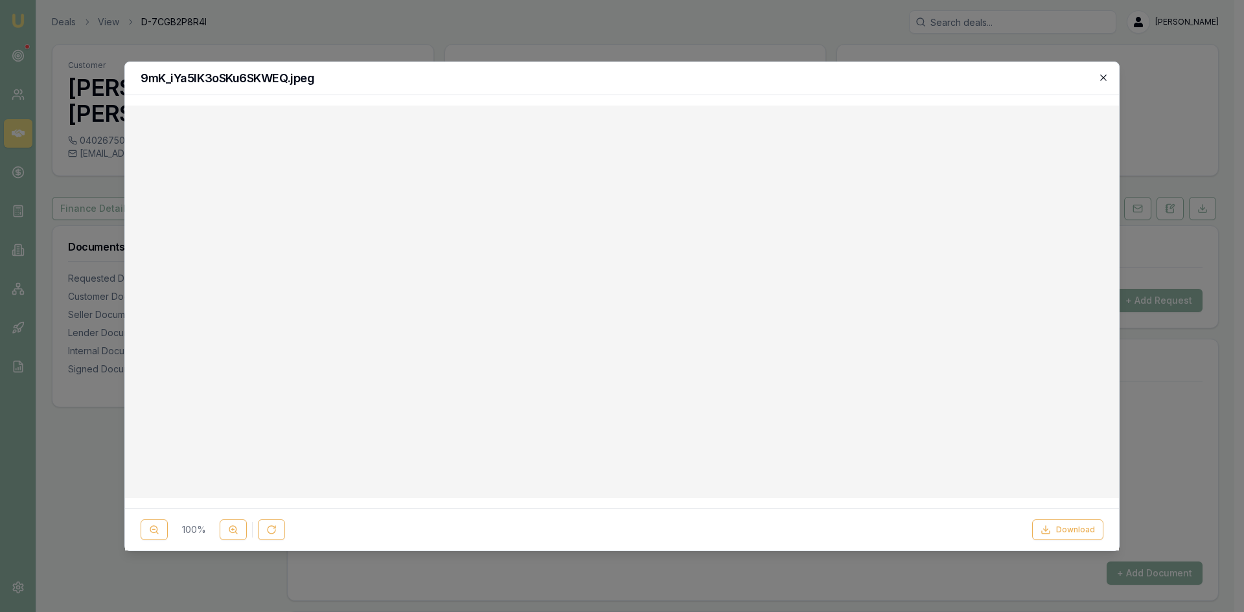
click at [1098, 81] on icon "button" at bounding box center [1103, 78] width 10 height 10
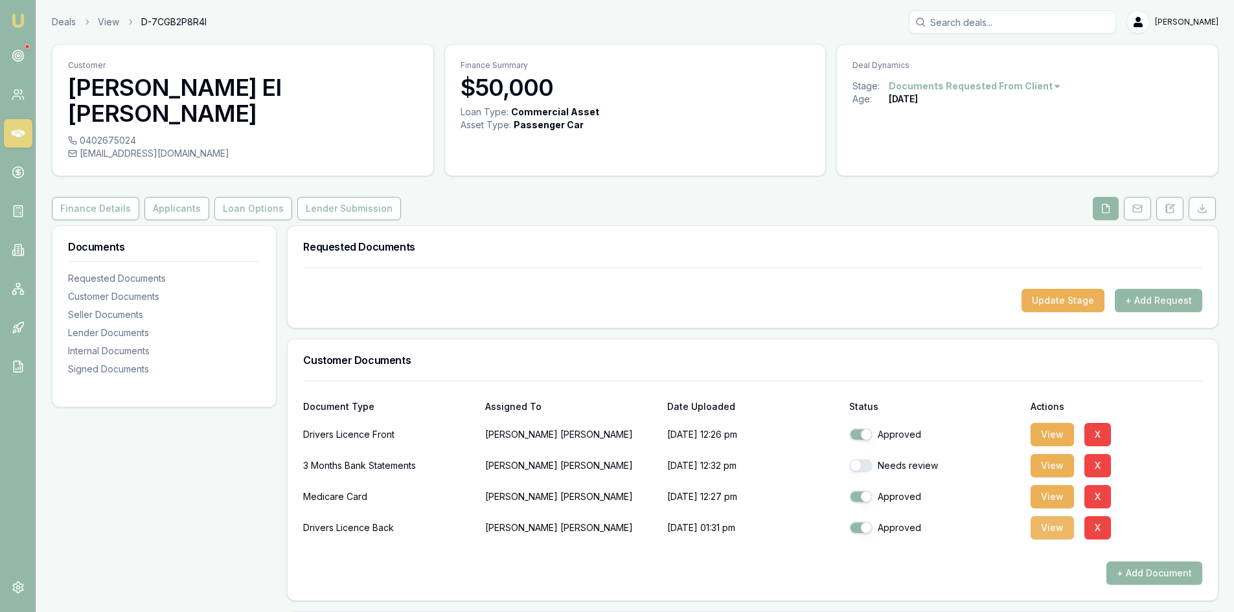
click at [1037, 516] on button "View" at bounding box center [1051, 527] width 43 height 23
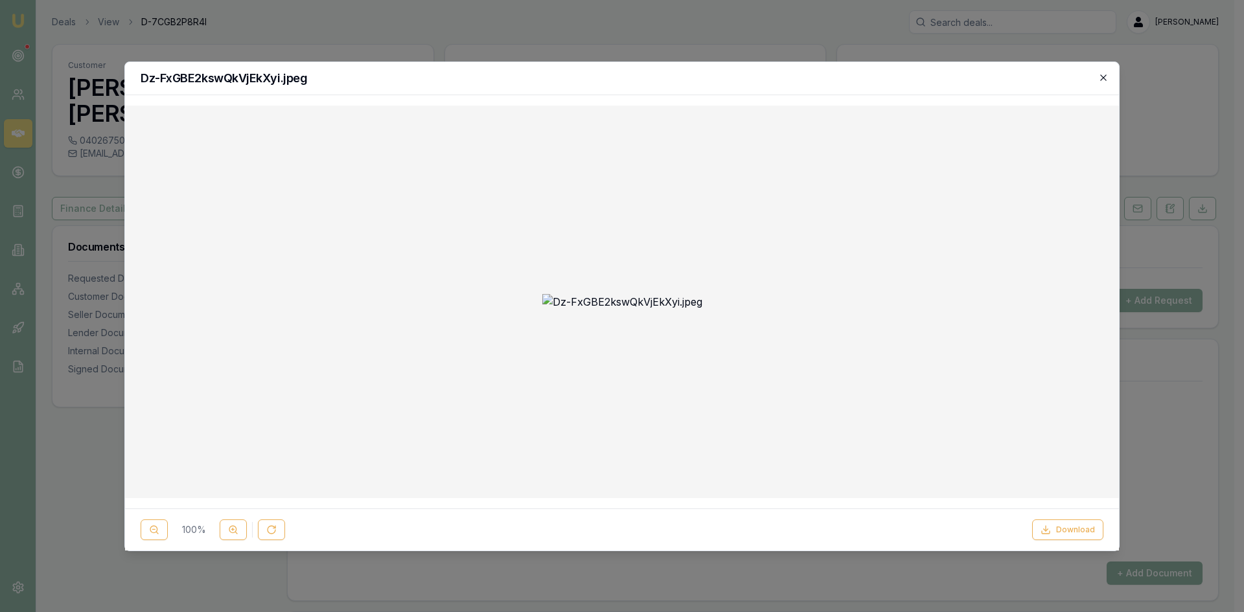
click at [1100, 80] on icon "button" at bounding box center [1103, 78] width 10 height 10
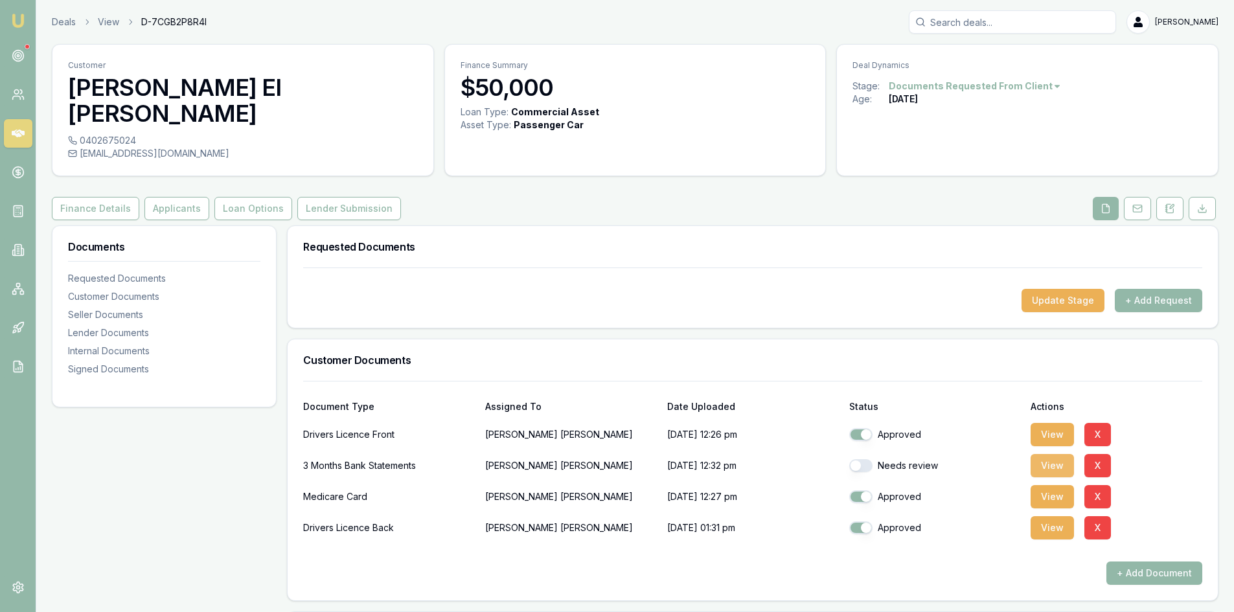
click at [1041, 454] on button "View" at bounding box center [1051, 465] width 43 height 23
click at [878, 444] on body "Emu Broker Deals View D-7CGB2P8R4I [PERSON_NAME] Toggle Menu Customer [PERSON_N…" at bounding box center [617, 306] width 1234 height 612
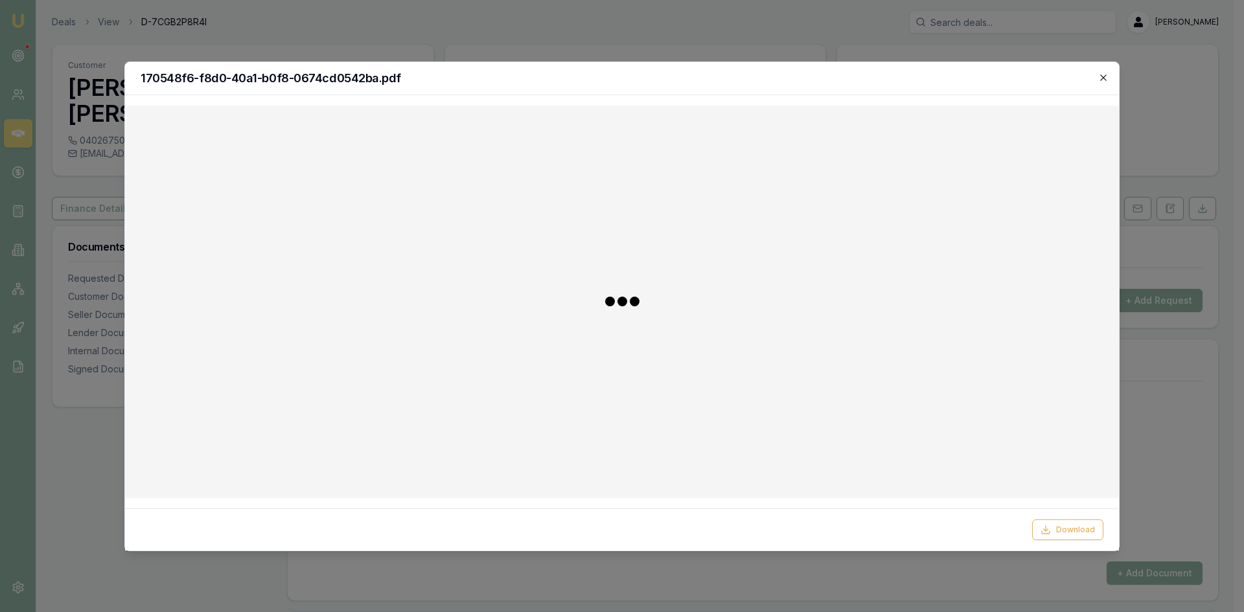
click at [1099, 77] on icon "button" at bounding box center [1103, 78] width 10 height 10
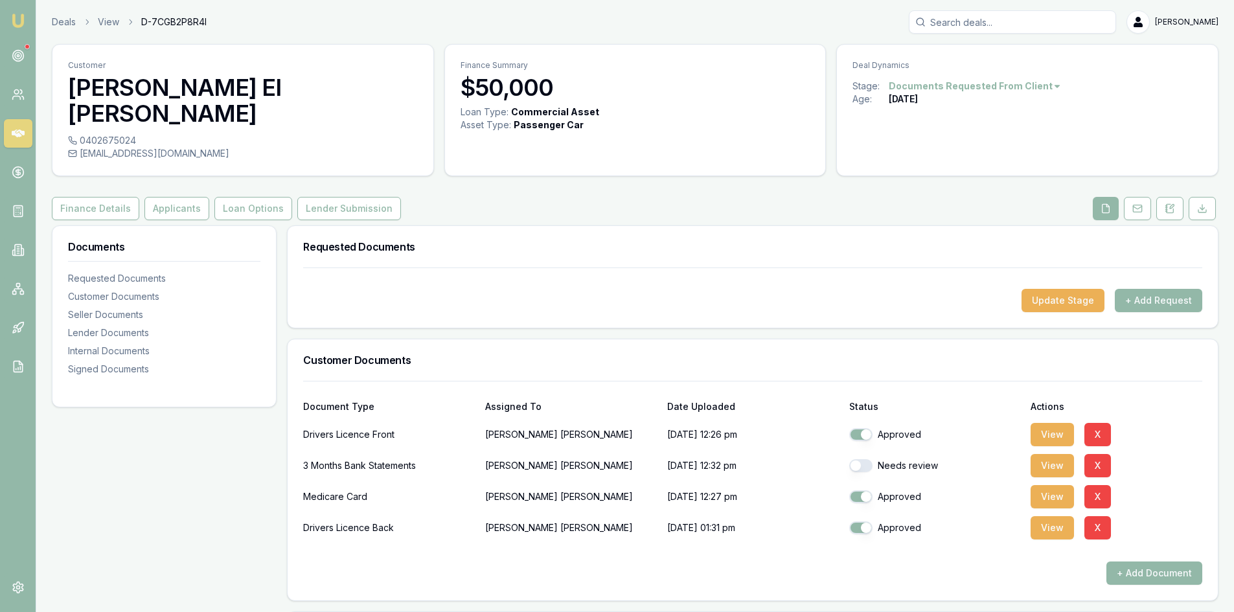
click at [866, 459] on button "button" at bounding box center [860, 465] width 23 height 13
checkbox input "true"
click at [166, 197] on button "Applicants" at bounding box center [176, 208] width 65 height 23
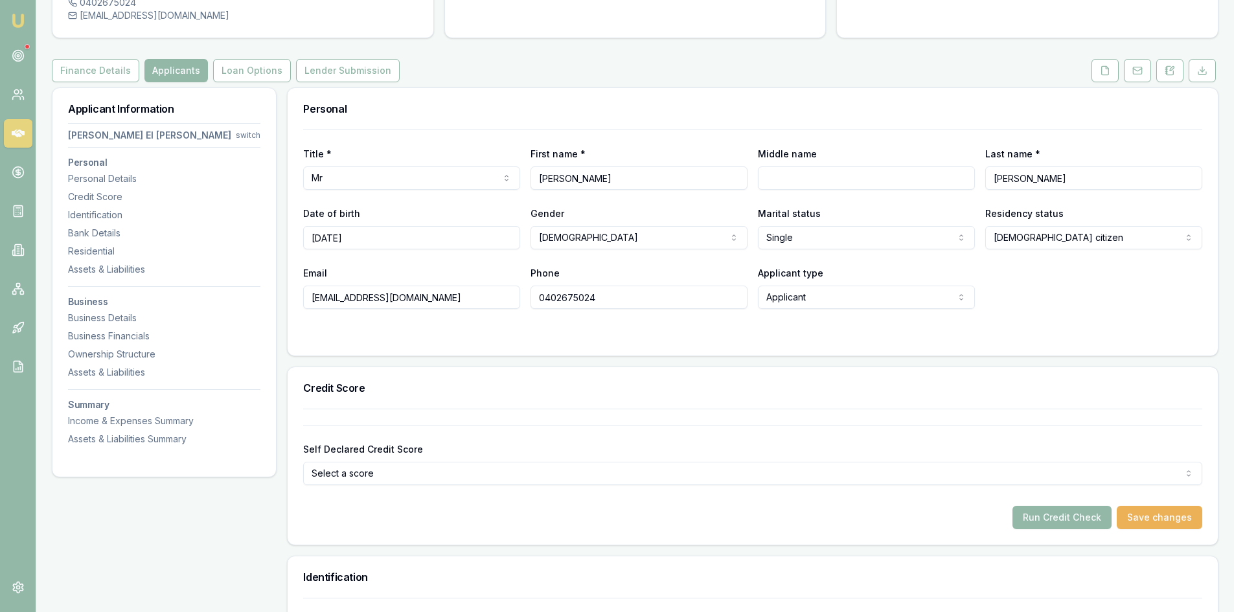
scroll to position [324, 0]
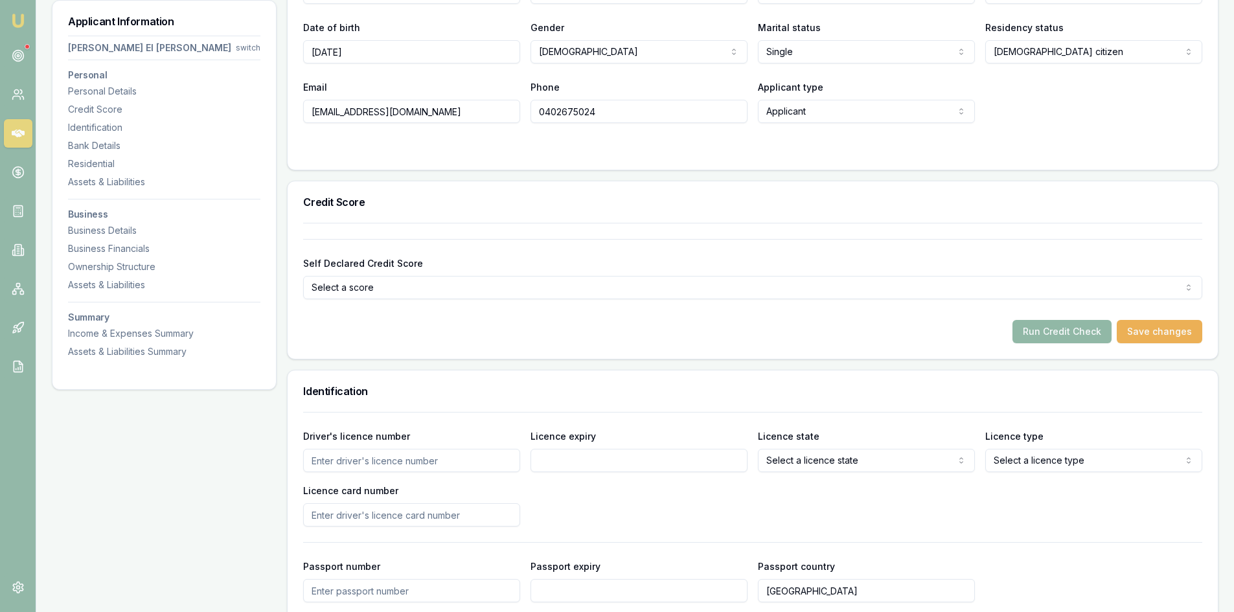
click at [1078, 320] on button "Run Credit Check" at bounding box center [1061, 331] width 99 height 23
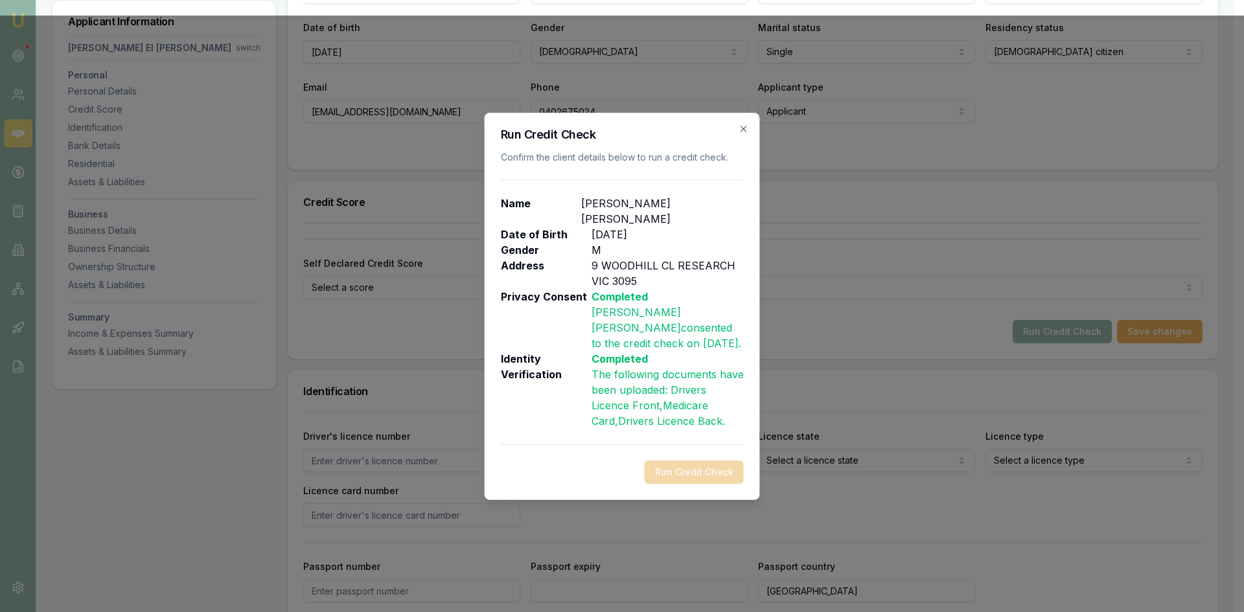
click at [717, 466] on div "Run Credit Check" at bounding box center [622, 472] width 243 height 23
click at [654, 463] on div "Run Credit Check" at bounding box center [622, 472] width 243 height 23
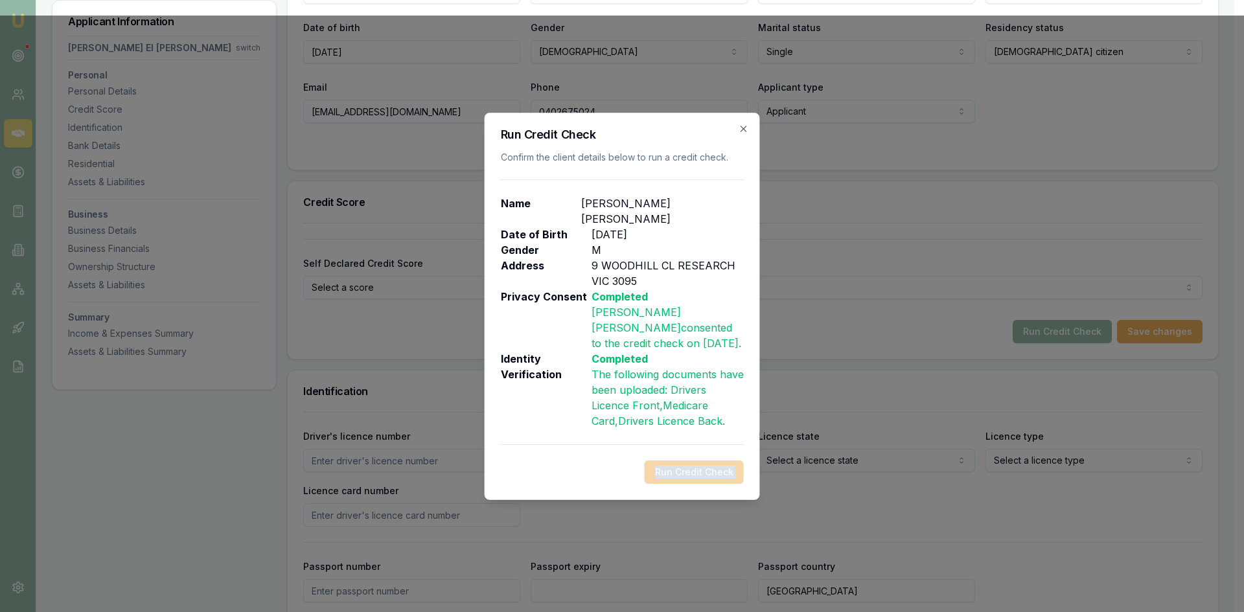
click at [654, 463] on div "Run Credit Check" at bounding box center [622, 472] width 243 height 23
click at [670, 466] on div "Run Credit Check" at bounding box center [622, 472] width 243 height 23
click at [692, 463] on div "Run Credit Check" at bounding box center [622, 472] width 243 height 23
click at [744, 134] on icon "button" at bounding box center [743, 129] width 10 height 10
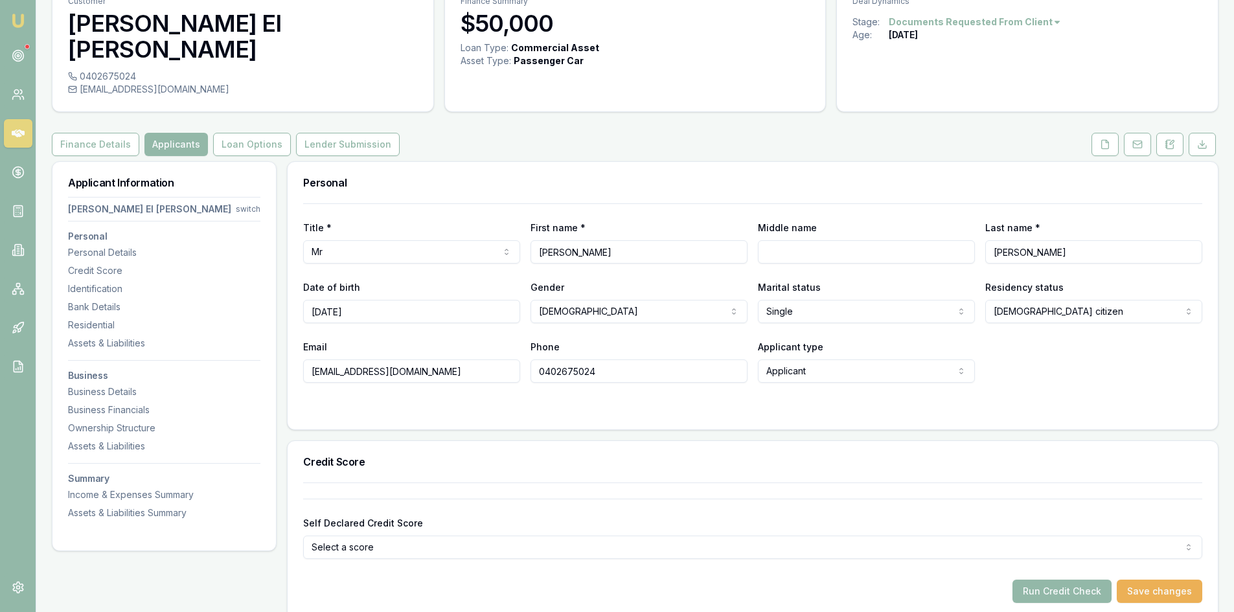
scroll to position [65, 0]
click at [1106, 139] on icon at bounding box center [1105, 144] width 10 height 10
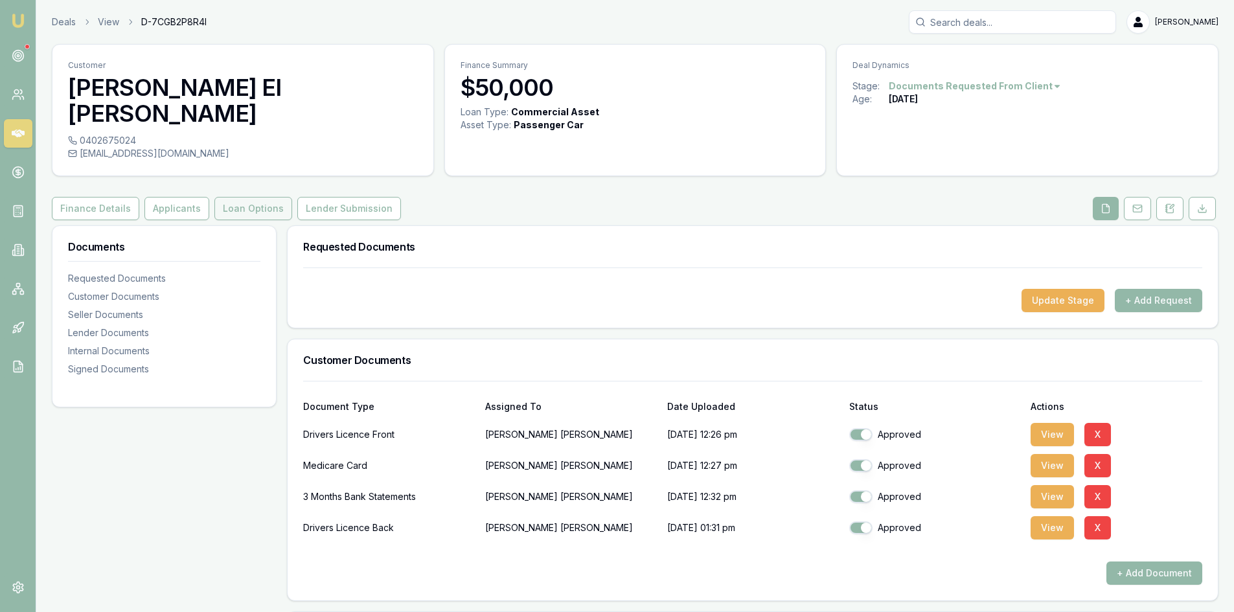
click at [238, 197] on button "Loan Options" at bounding box center [253, 208] width 78 height 23
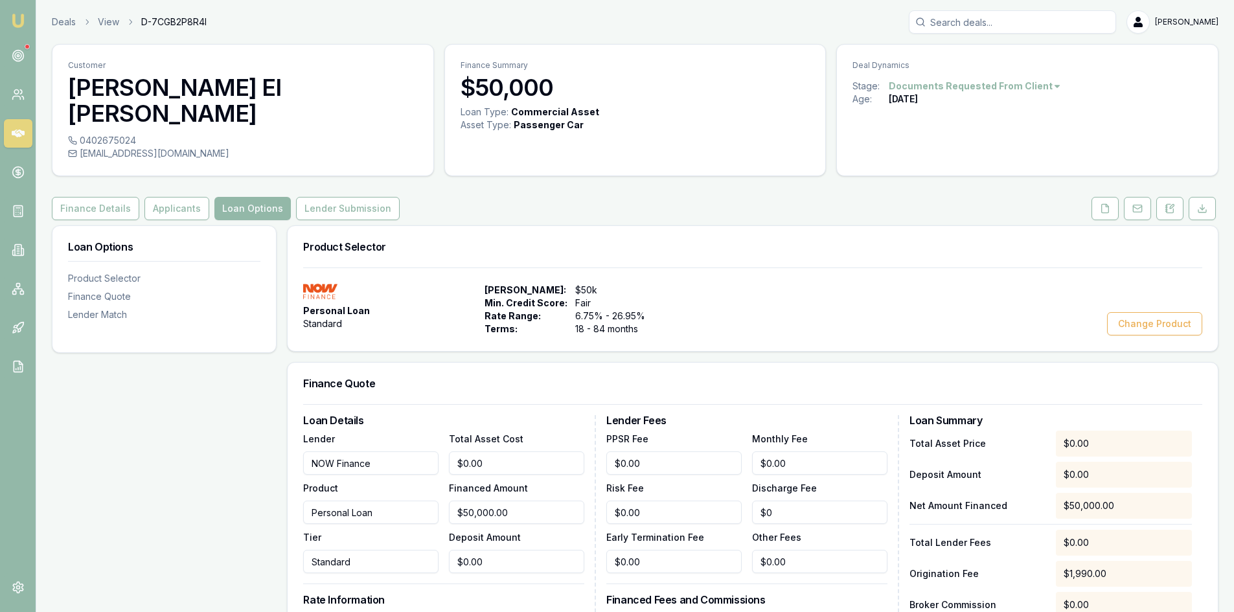
click at [315, 197] on button "Lender Submission" at bounding box center [348, 208] width 104 height 23
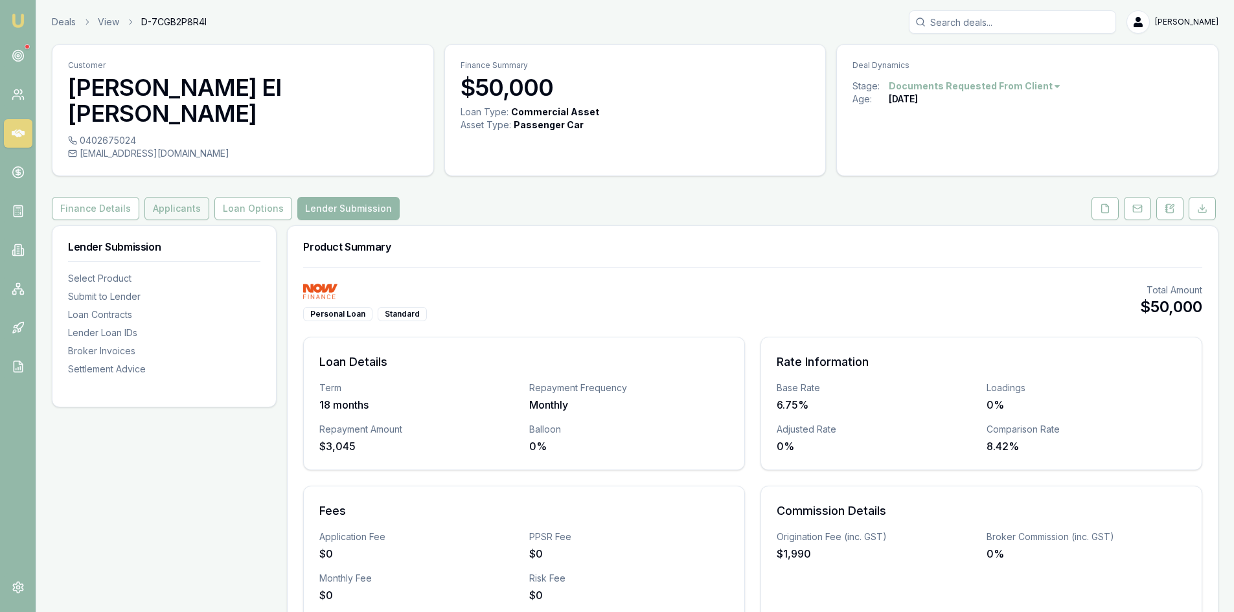
click at [179, 197] on button "Applicants" at bounding box center [176, 208] width 65 height 23
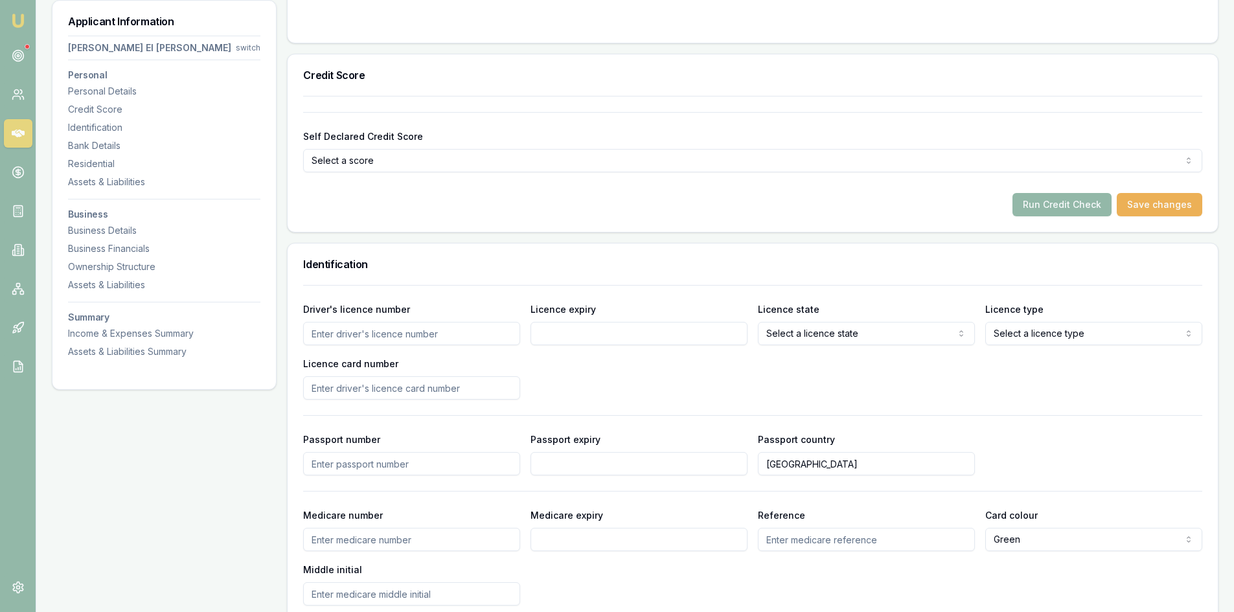
scroll to position [453, 0]
click at [1087, 190] on button "Run Credit Check" at bounding box center [1061, 201] width 99 height 23
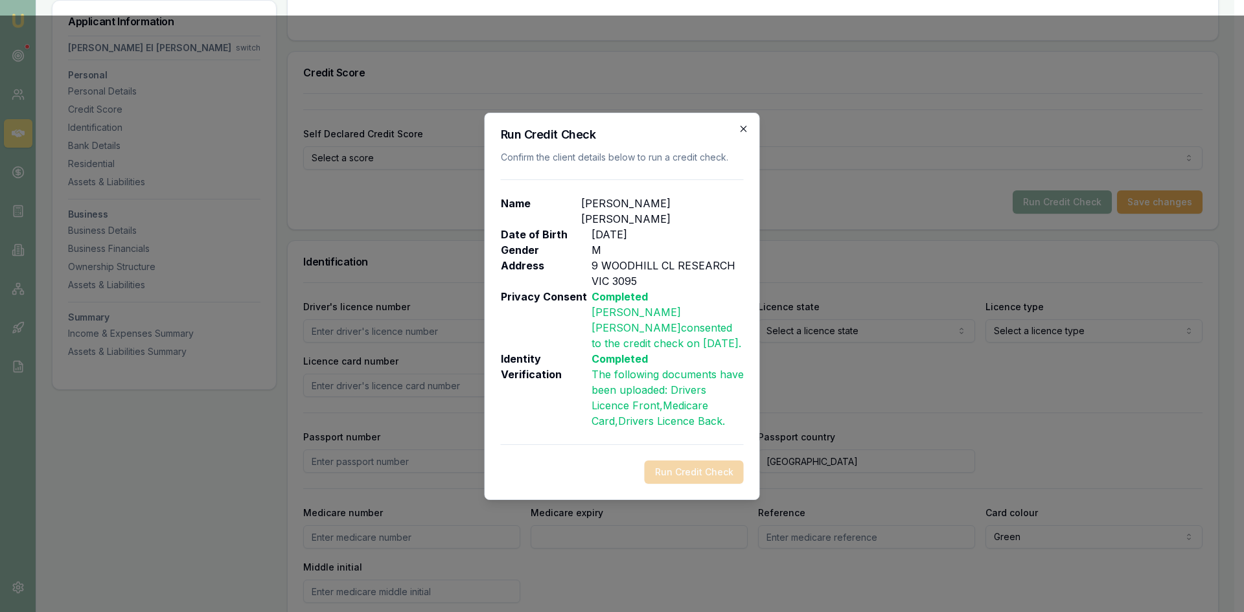
click at [747, 134] on icon "button" at bounding box center [743, 129] width 10 height 10
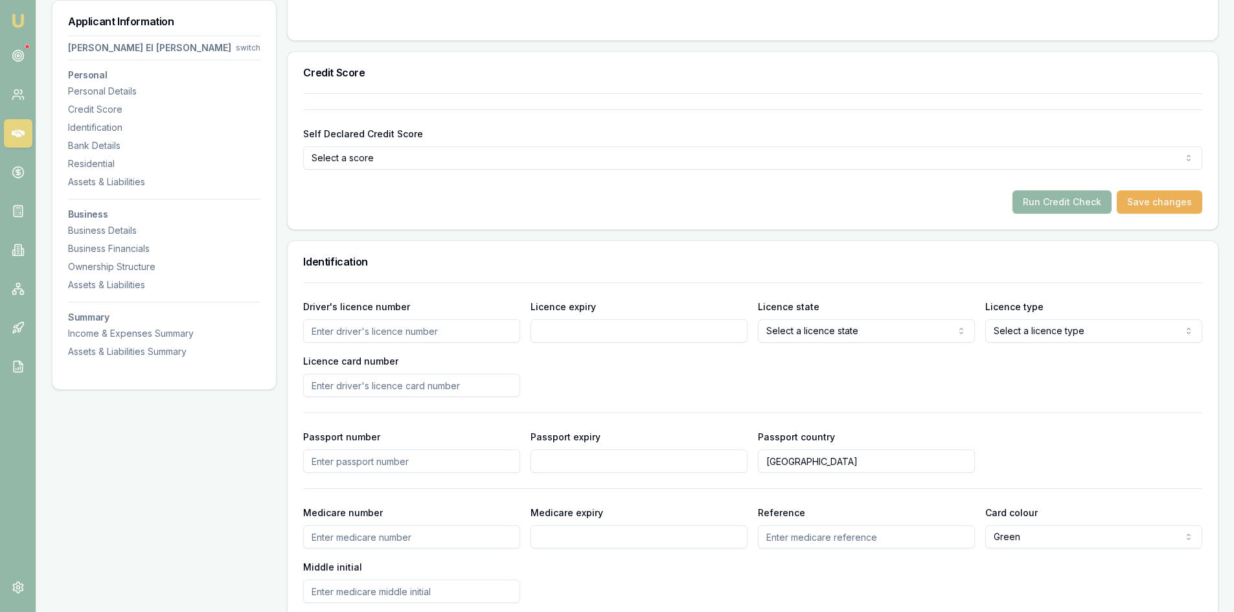
click at [354, 319] on input "Driver's licence number" at bounding box center [411, 330] width 217 height 23
type input "014671821"
type input "[DATE]"
select select "VIC"
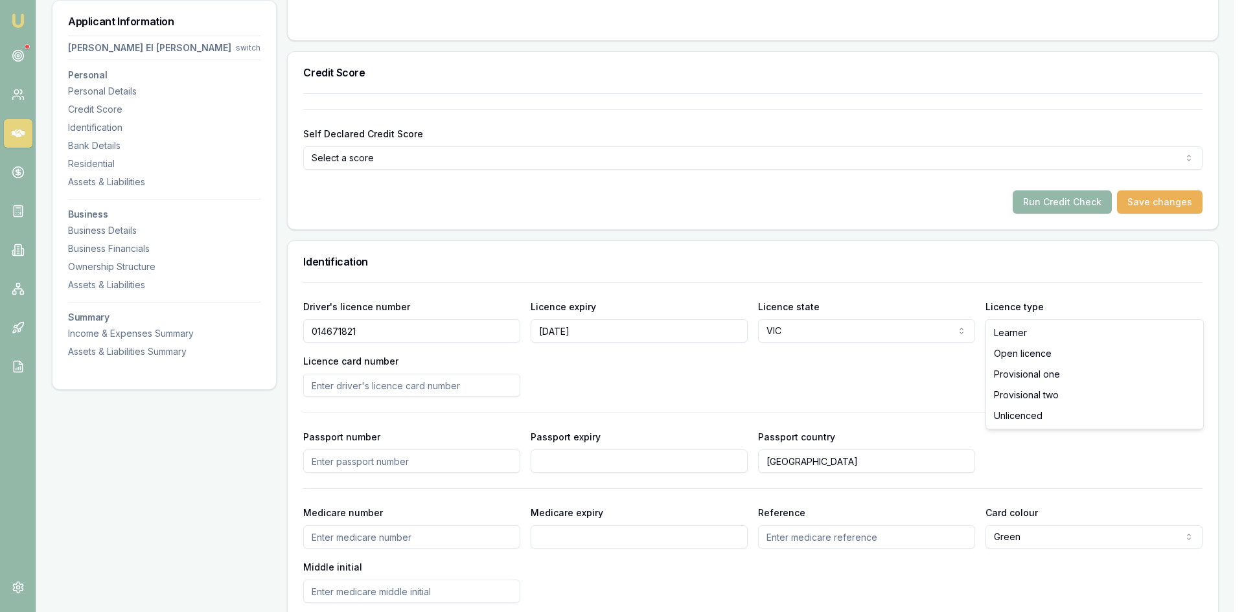
select select "OPEN_LICENCE"
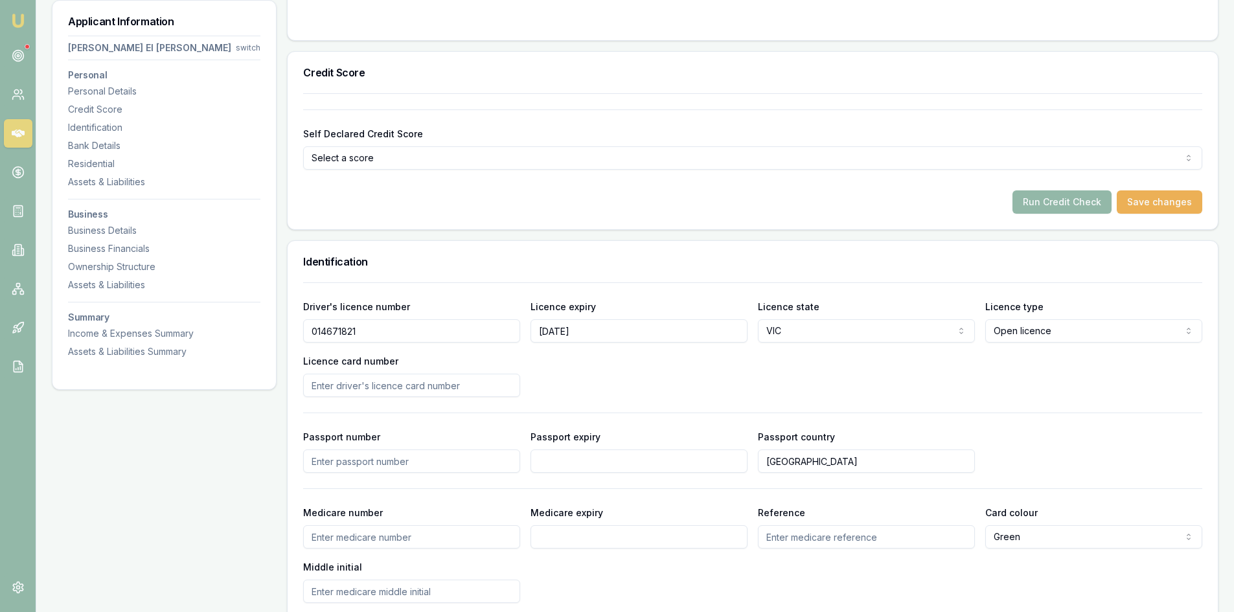
click at [396, 374] on input "Licence card number" at bounding box center [411, 385] width 217 height 23
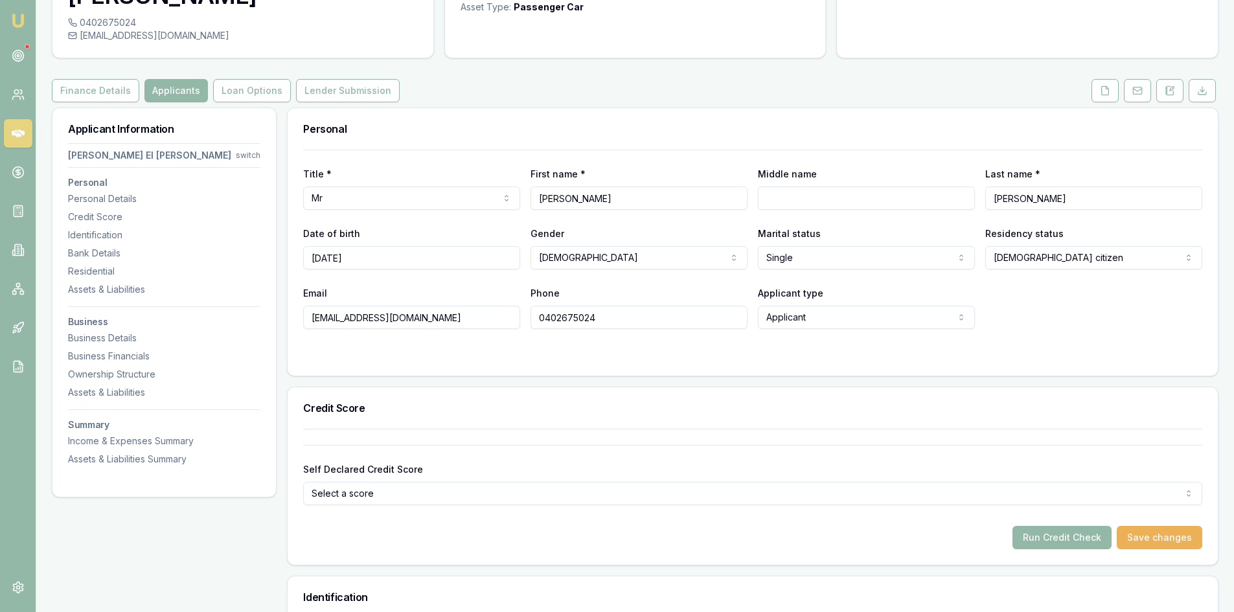
scroll to position [65, 0]
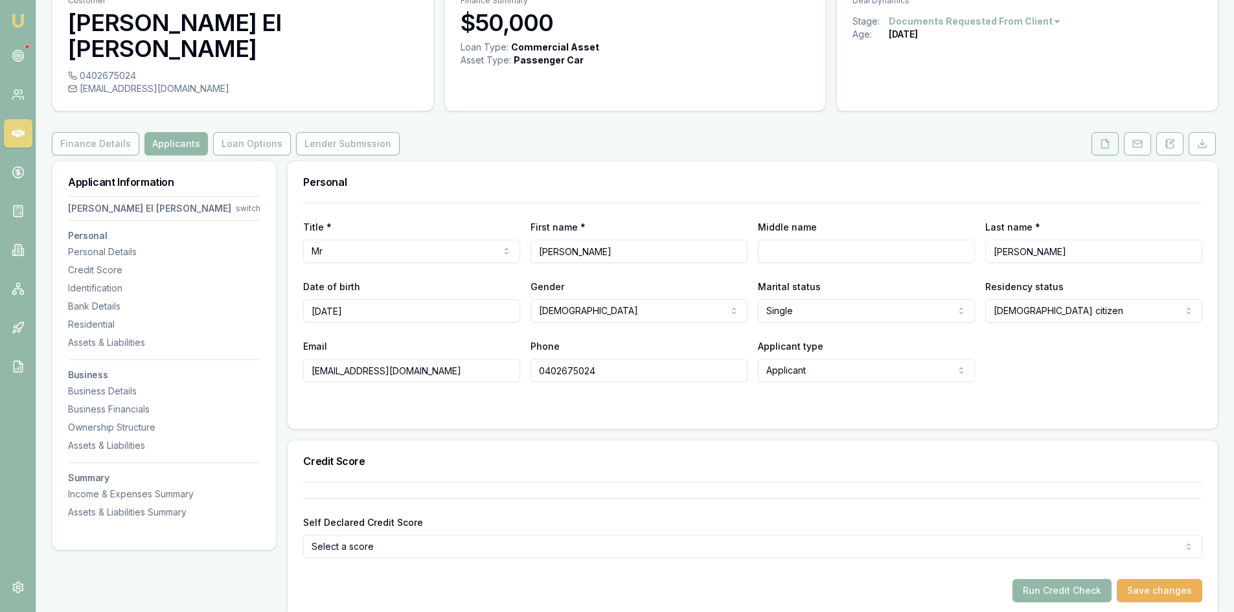
click at [1102, 132] on button at bounding box center [1104, 143] width 27 height 23
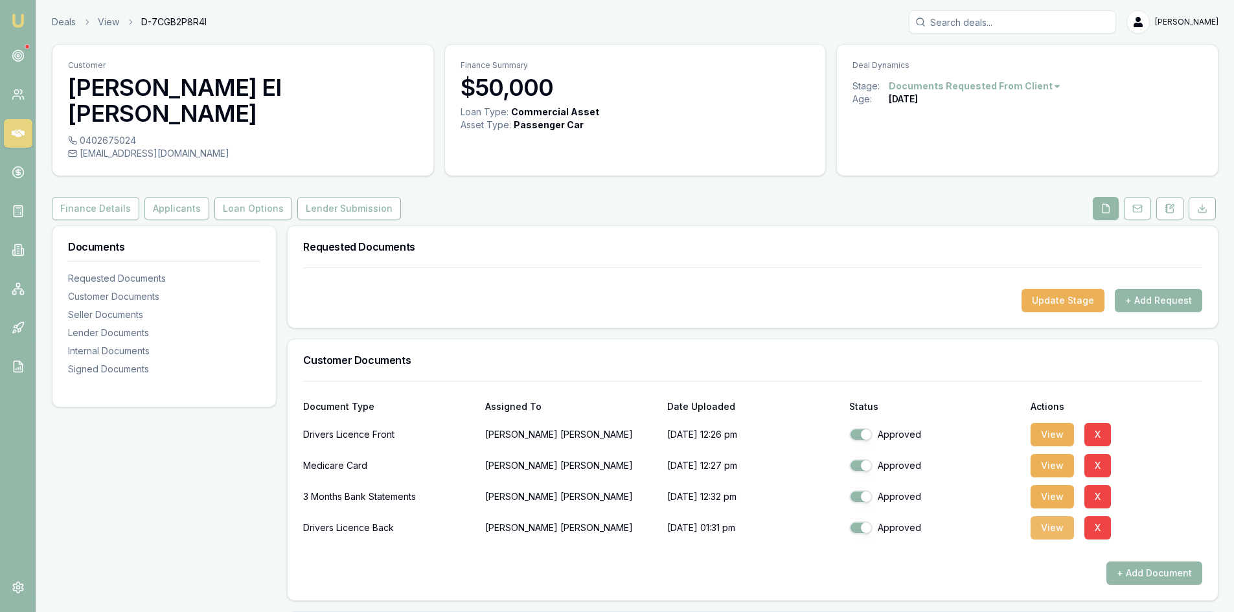
click at [1034, 516] on button "View" at bounding box center [1051, 527] width 43 height 23
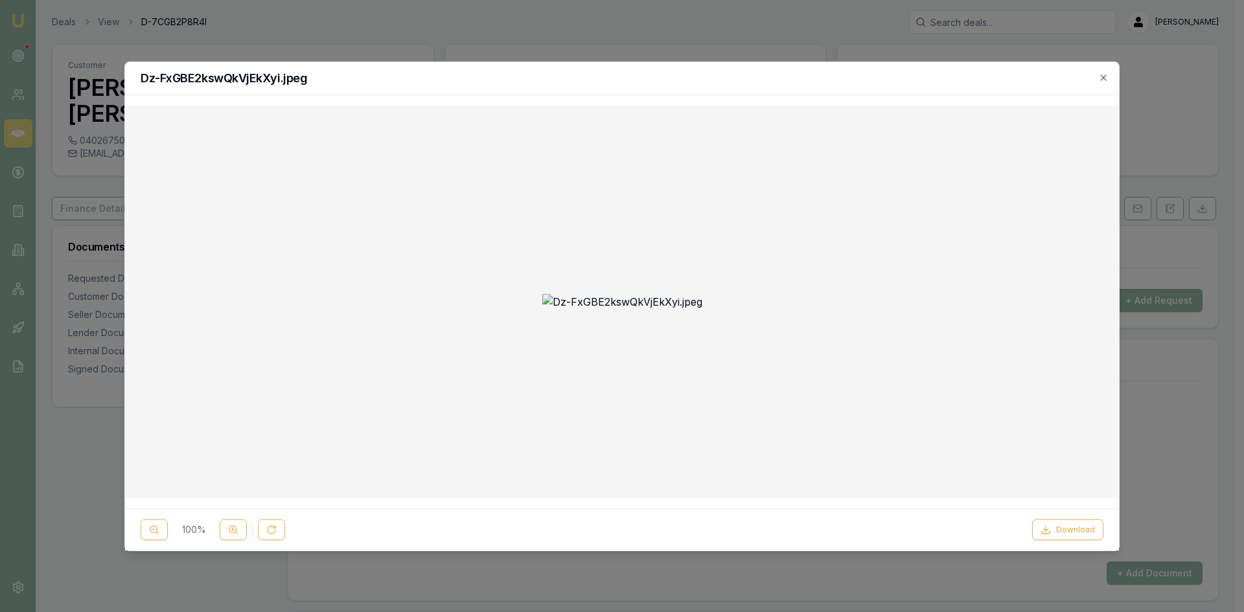
click at [1096, 75] on h2 "Dz-FxGBE2kswQkVjEkXyi.jpeg" at bounding box center [622, 79] width 962 height 12
click at [1108, 76] on icon "button" at bounding box center [1103, 78] width 10 height 10
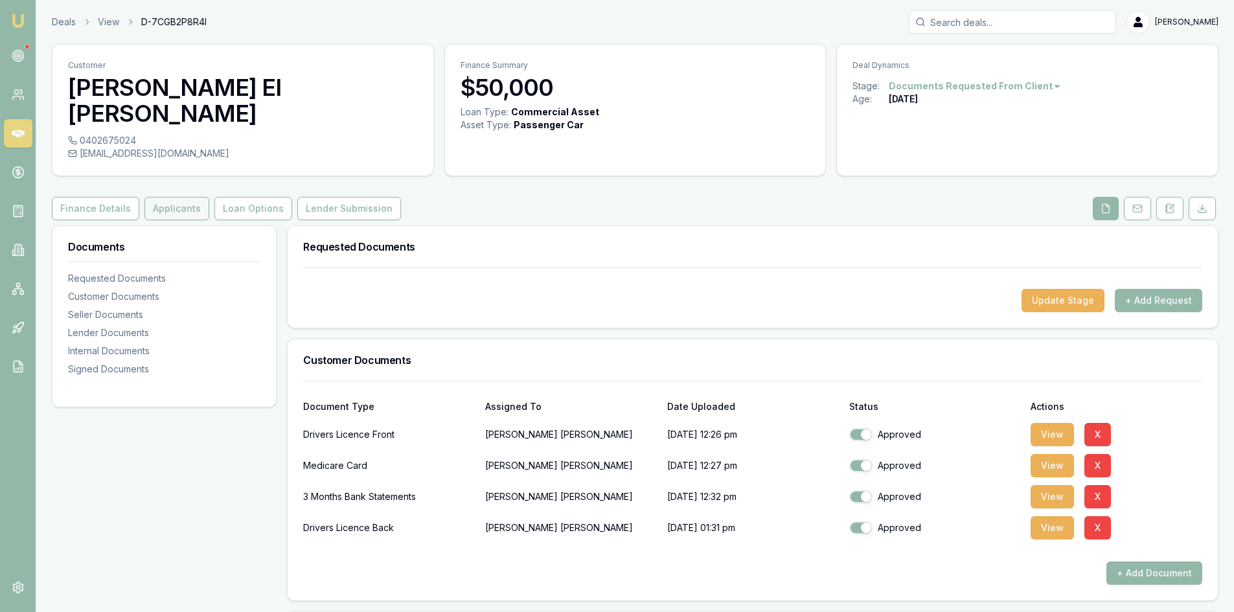
click at [159, 197] on button "Applicants" at bounding box center [176, 208] width 65 height 23
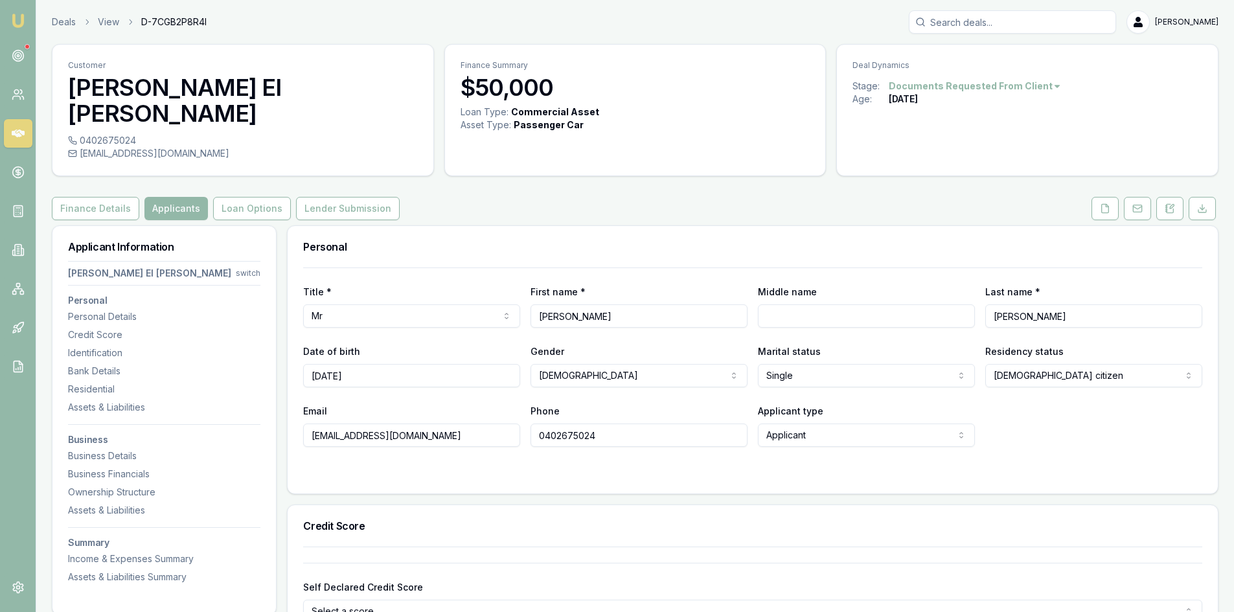
scroll to position [324, 0]
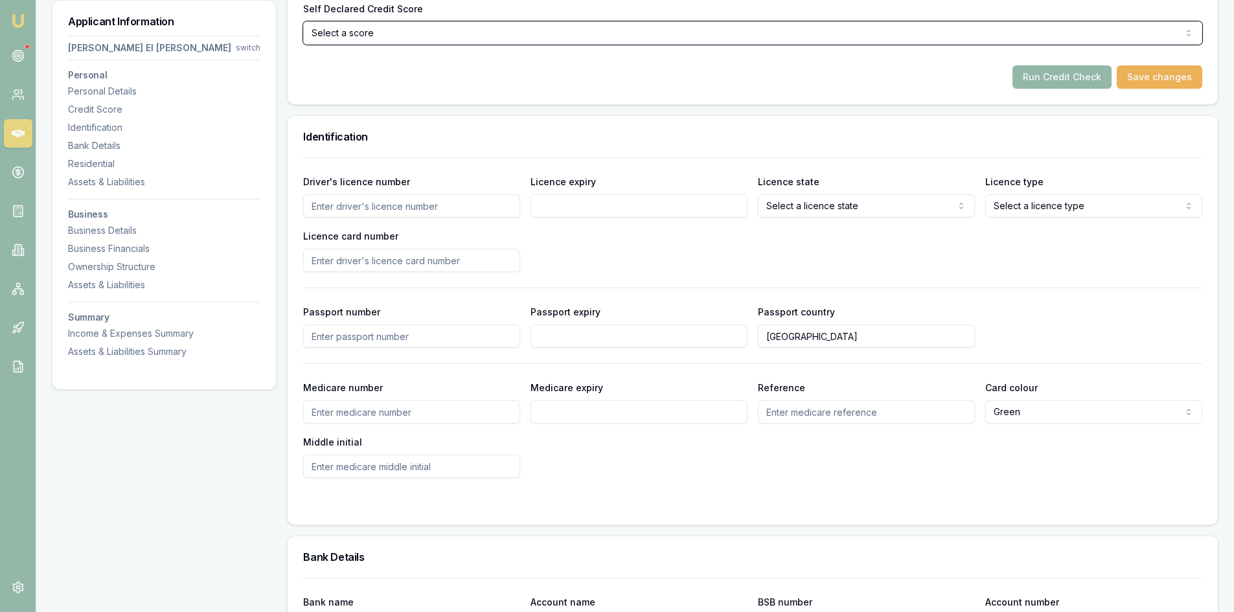
scroll to position [583, 0]
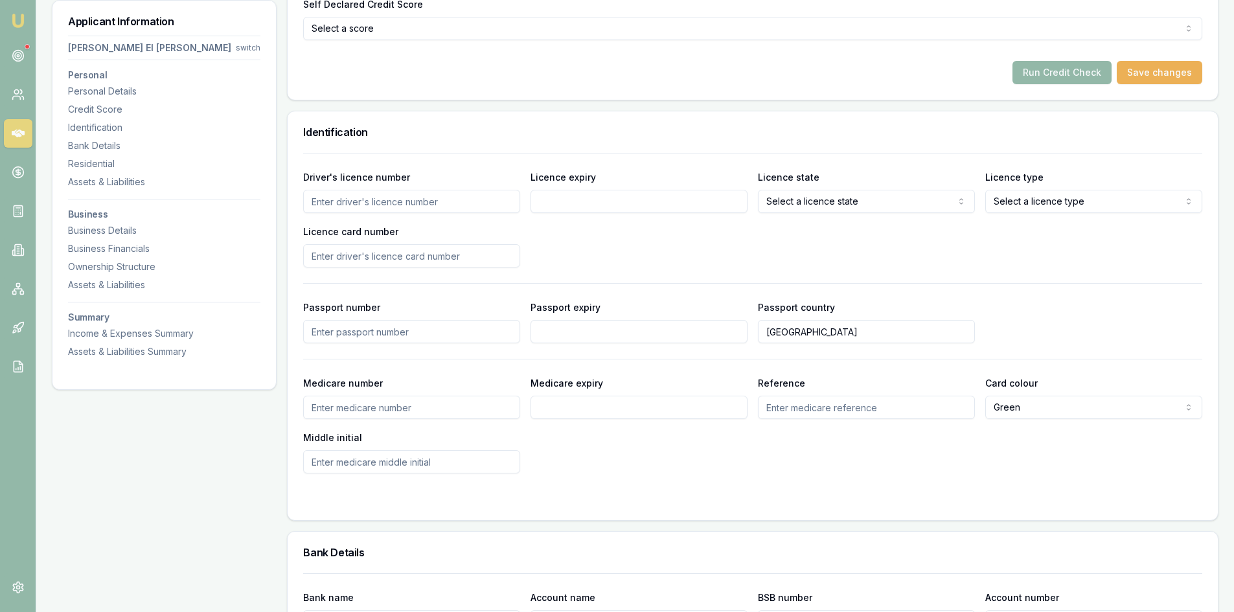
click at [440, 244] on input "Licence card number" at bounding box center [411, 255] width 217 height 23
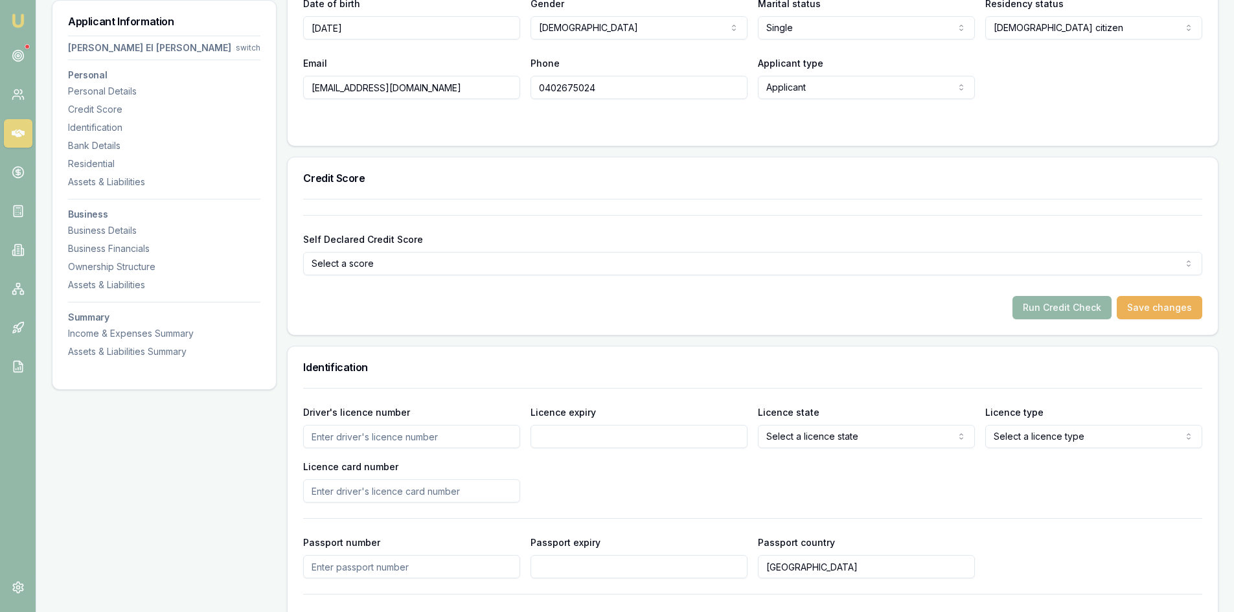
scroll to position [336, 0]
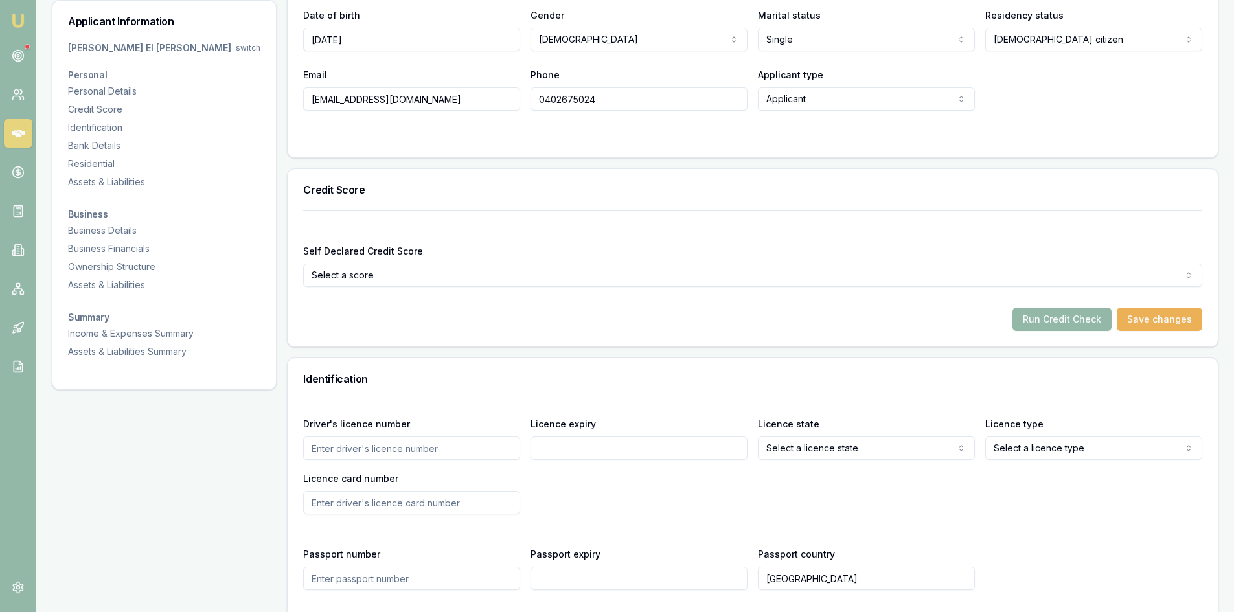
click at [438, 491] on input "Licence card number" at bounding box center [411, 502] width 217 height 23
type input "P"
type input "p0137968"
click at [529, 455] on div "Driver's licence number Licence expiry Licence state Select a licence state [GE…" at bounding box center [752, 465] width 899 height 98
click at [383, 437] on input "Driver's licence number" at bounding box center [411, 448] width 217 height 23
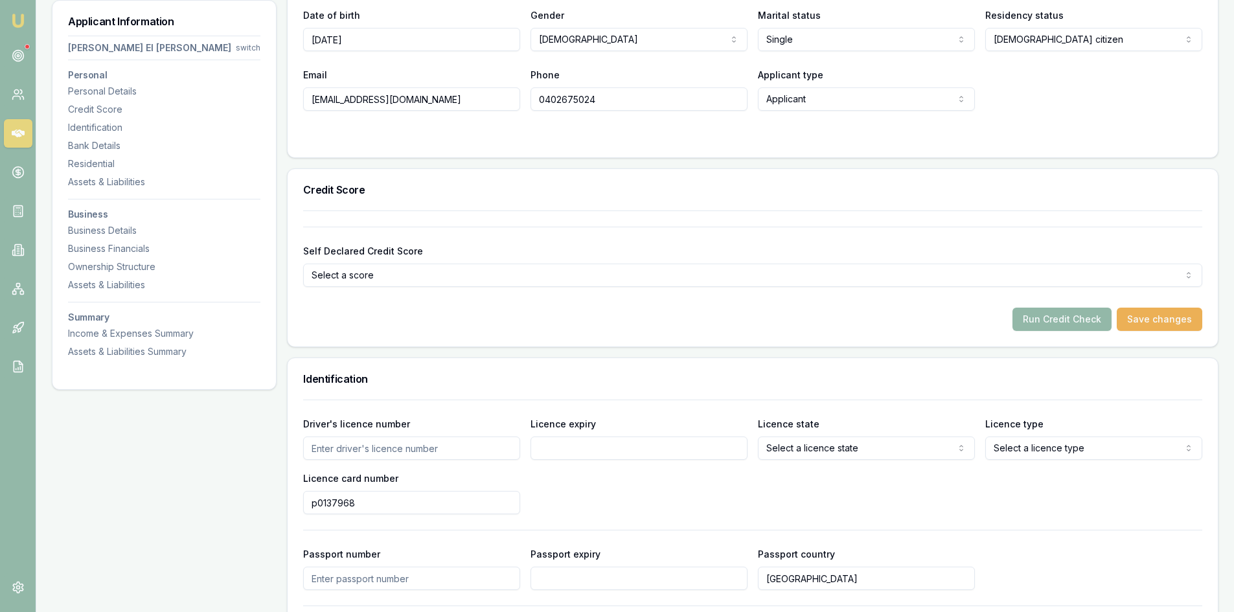
click at [339, 437] on input "Driver's licence number" at bounding box center [411, 448] width 217 height 23
type input "014671821"
type input "[DATE]"
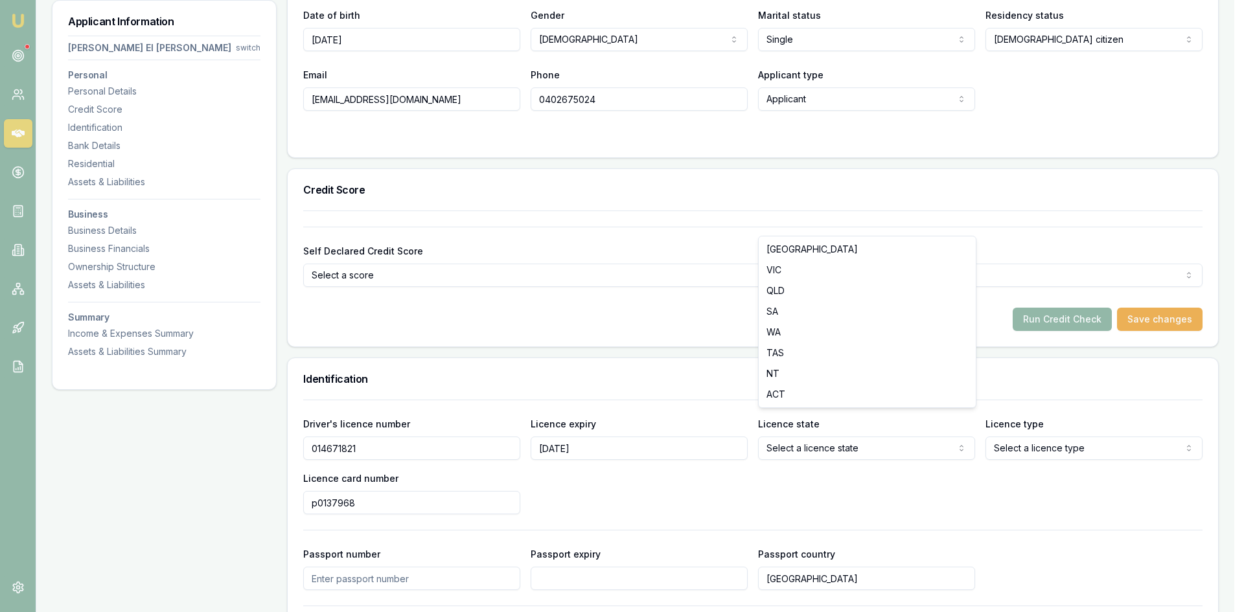
select select "VIC"
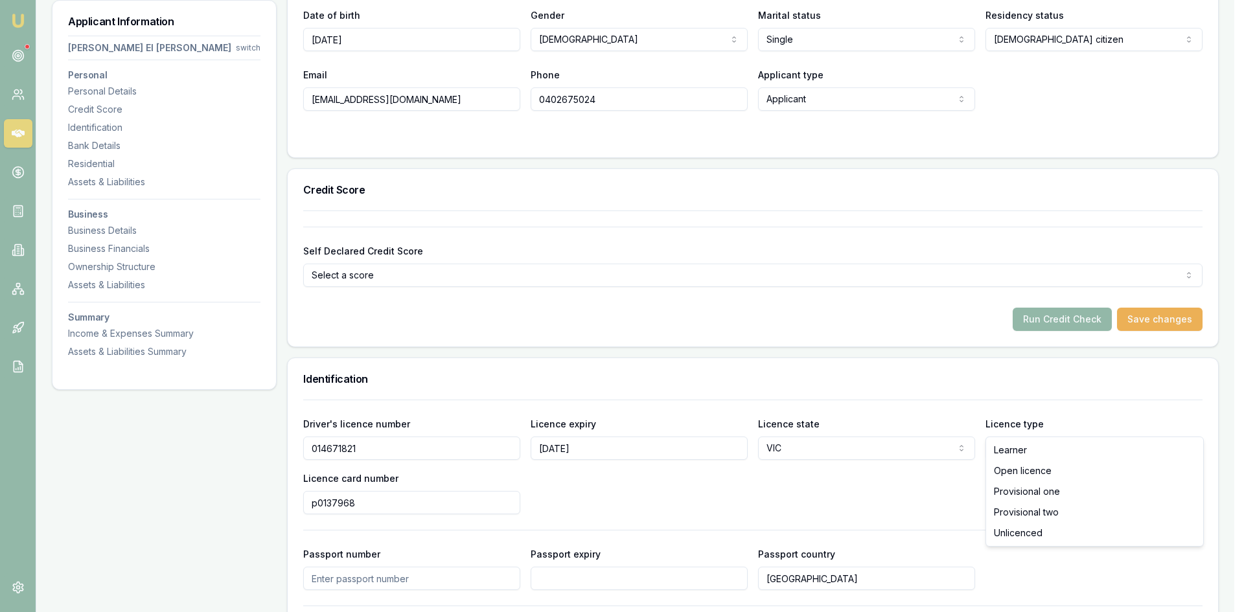
select select "OPEN_LICENCE"
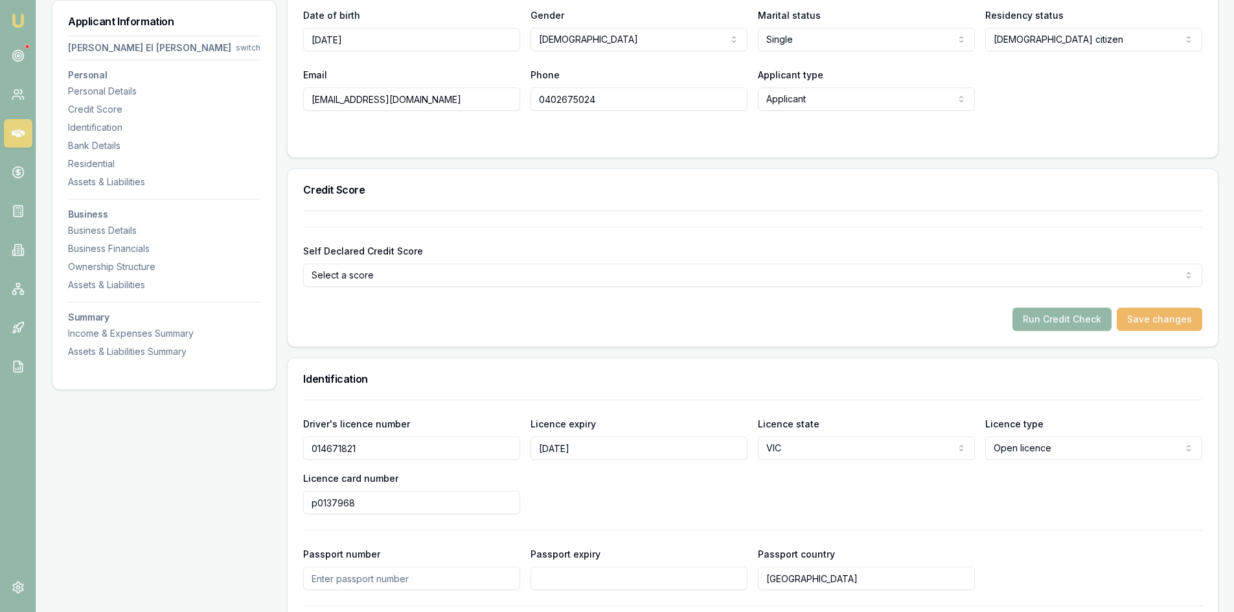
click at [1181, 308] on button "Save changes" at bounding box center [1159, 319] width 85 height 23
select select
select select "VIC"
select select "OPEN_LICENCE"
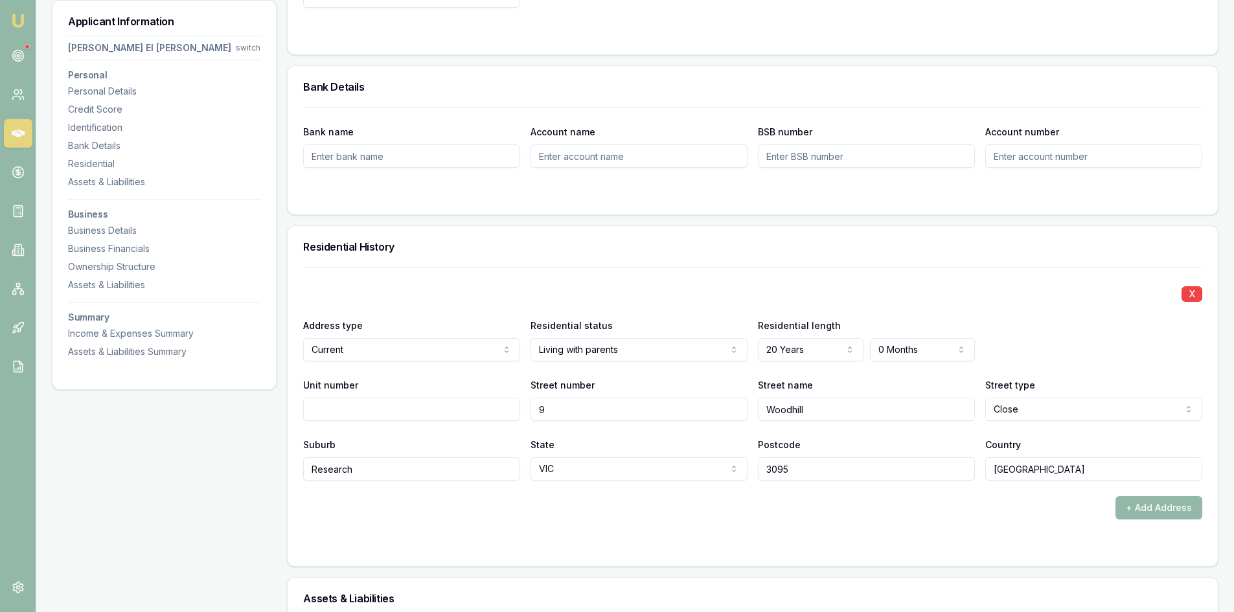
scroll to position [401, 0]
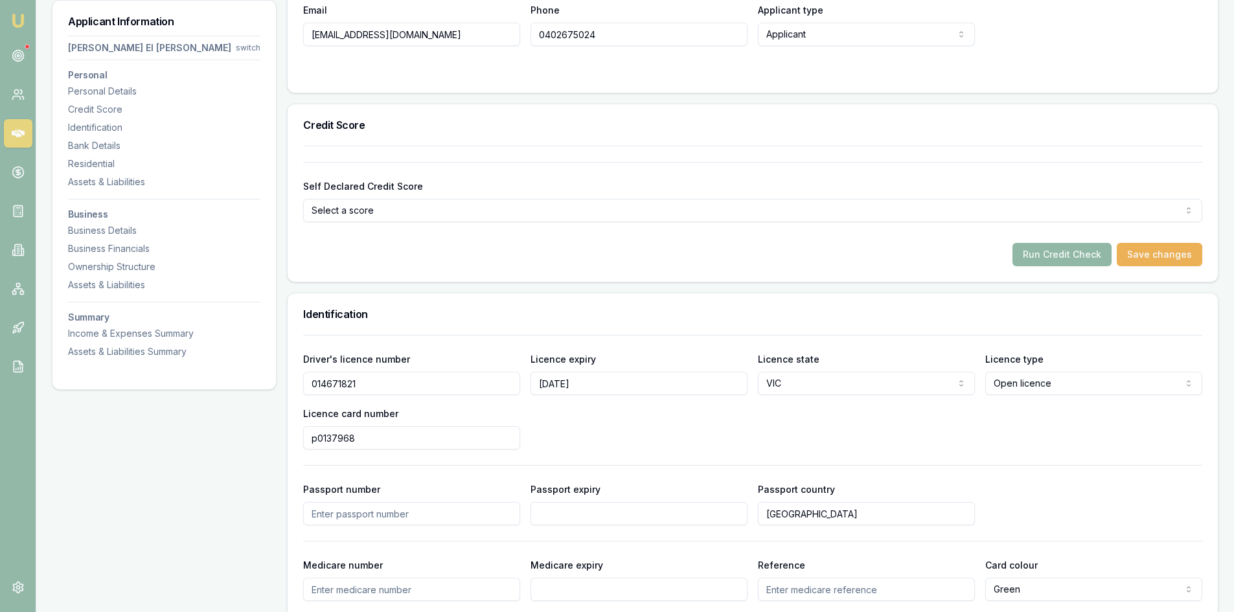
click at [1051, 243] on button "Run Credit Check" at bounding box center [1061, 254] width 99 height 23
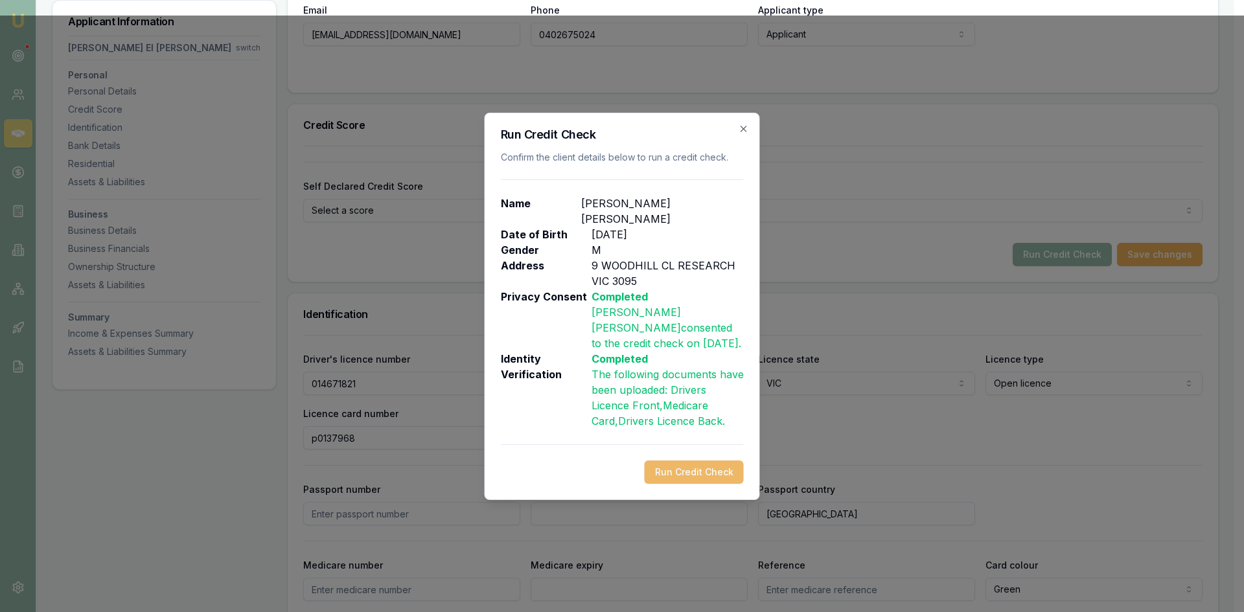
click at [683, 461] on button "Run Credit Check" at bounding box center [693, 472] width 99 height 23
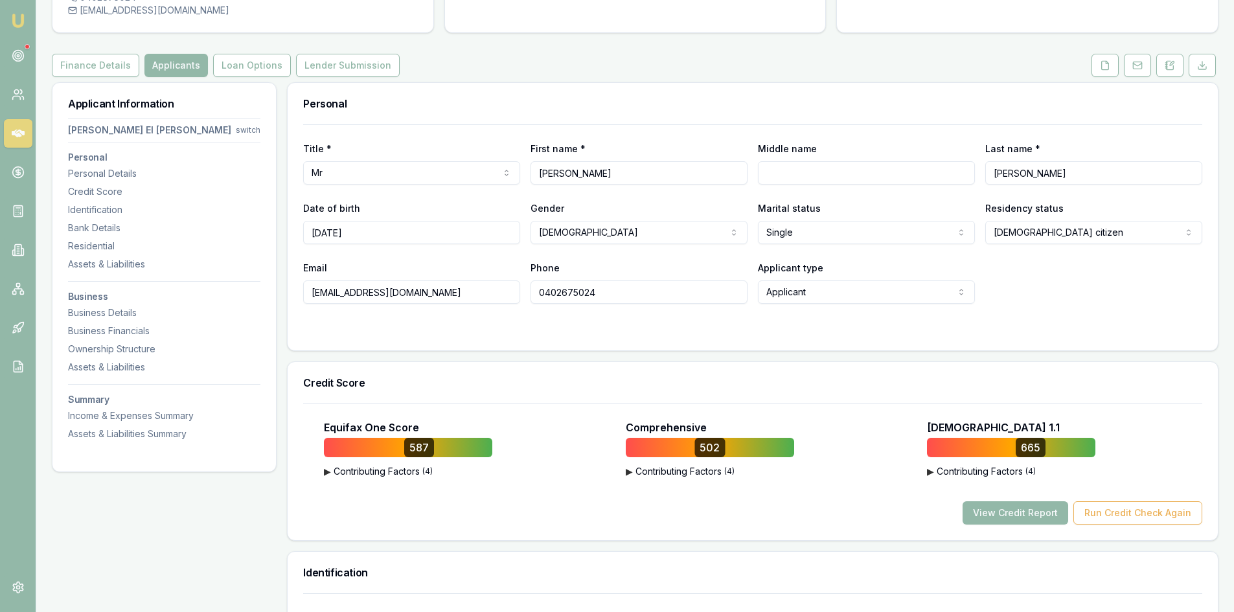
scroll to position [142, 0]
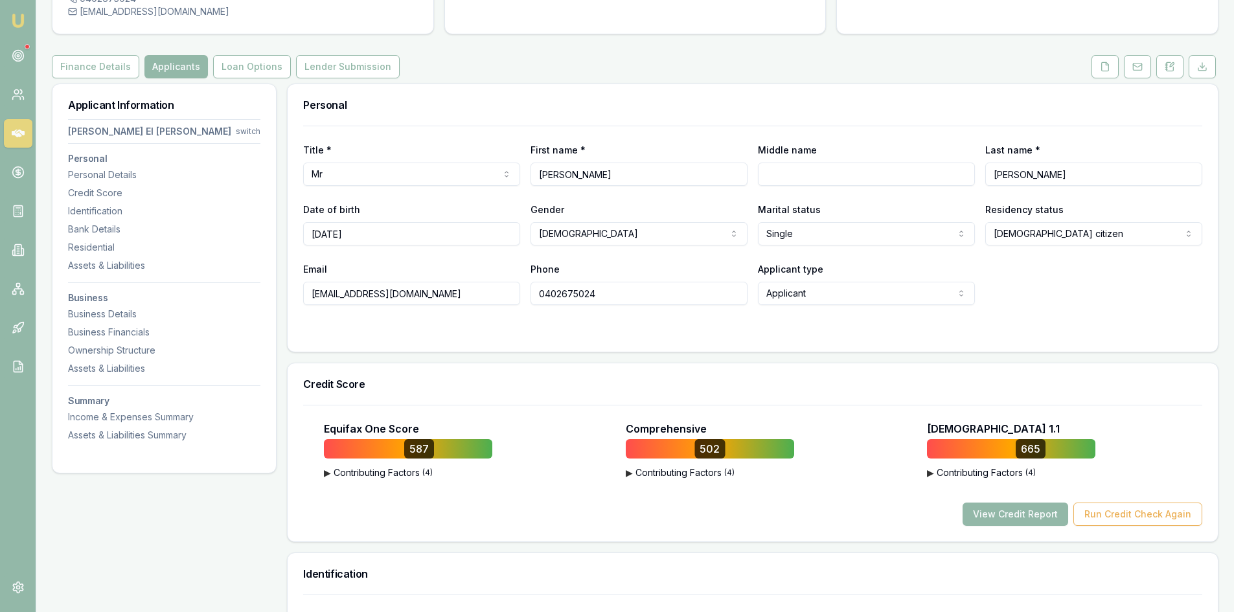
click at [328, 466] on span "▶" at bounding box center [327, 472] width 7 height 13
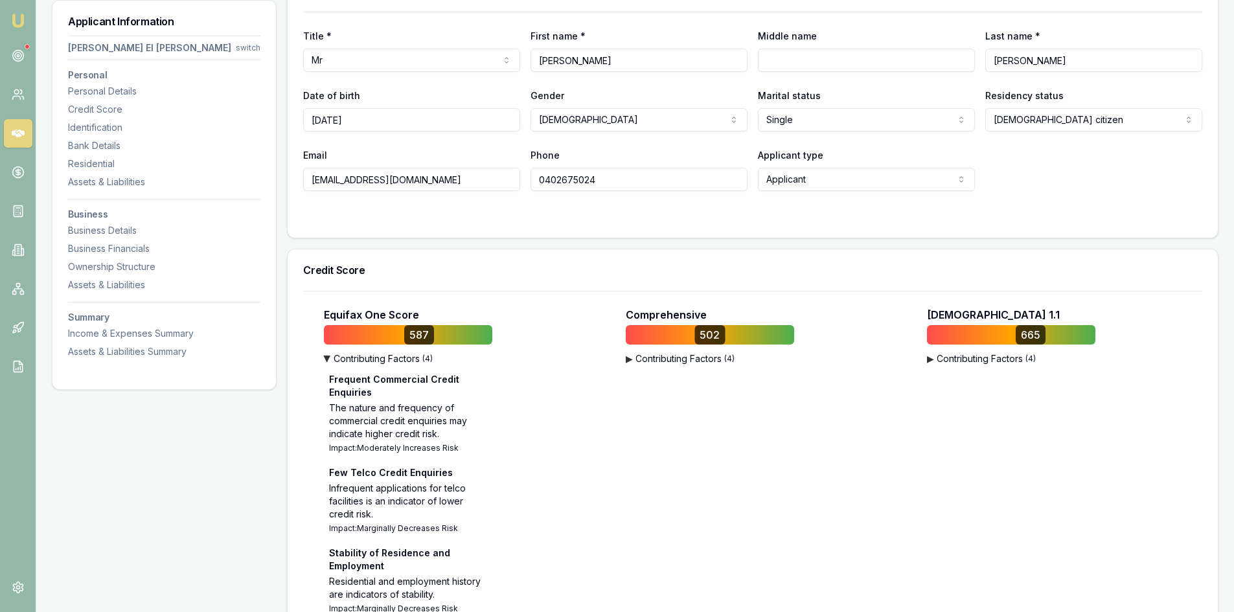
scroll to position [271, 0]
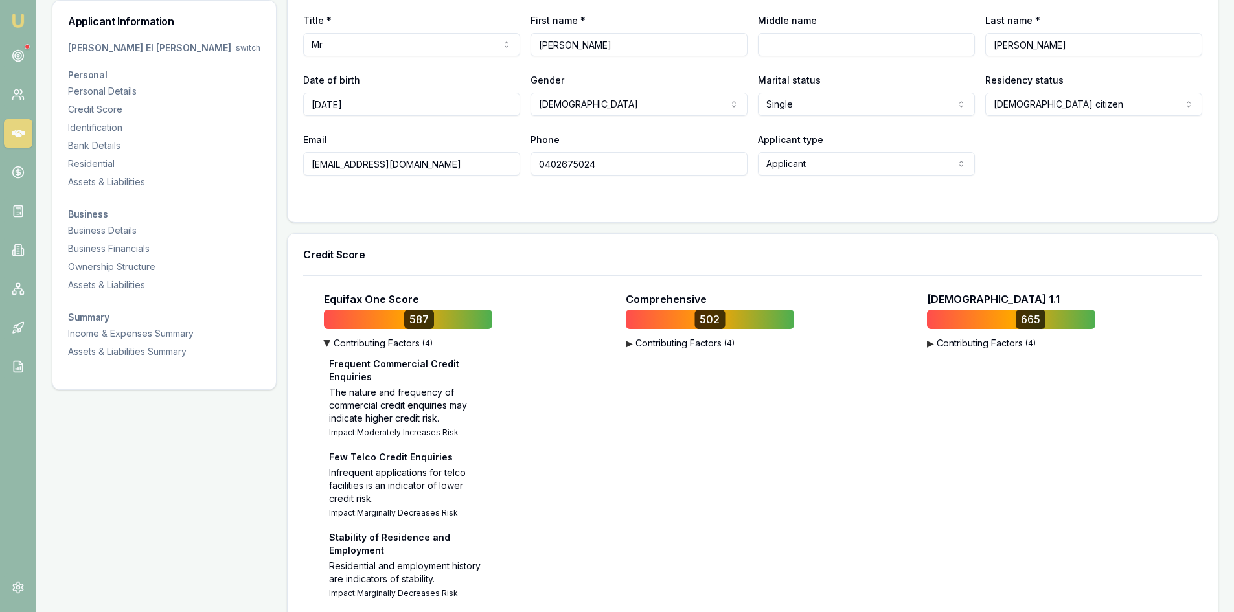
click at [327, 340] on span "▶" at bounding box center [327, 343] width 13 height 7
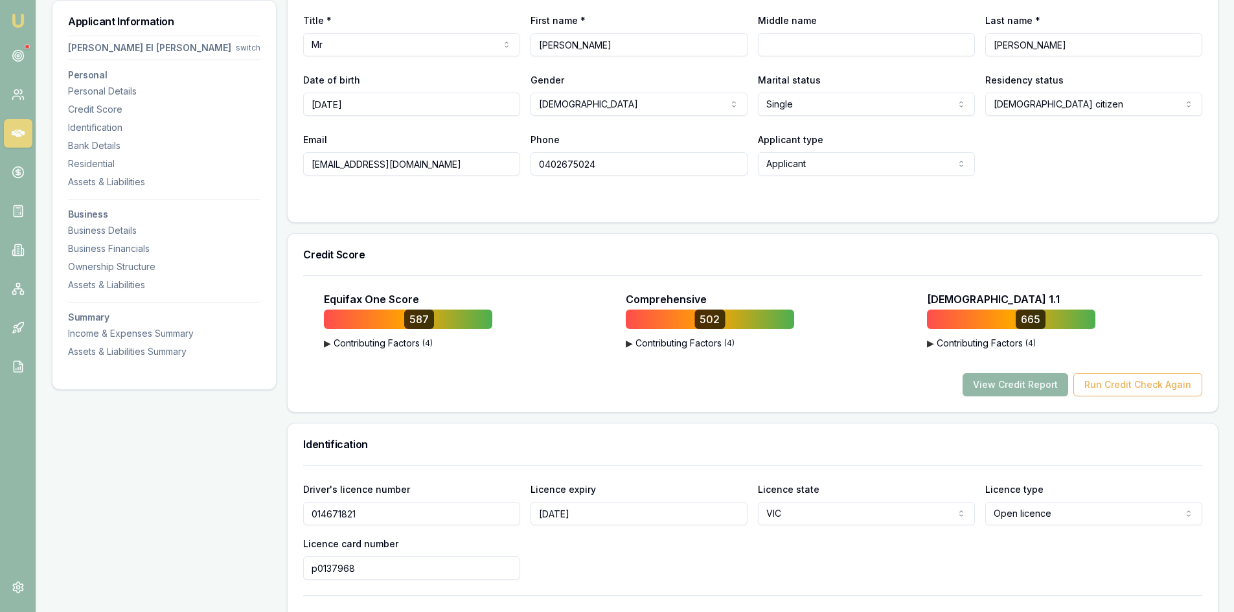
click at [630, 337] on span "▶" at bounding box center [629, 343] width 7 height 13
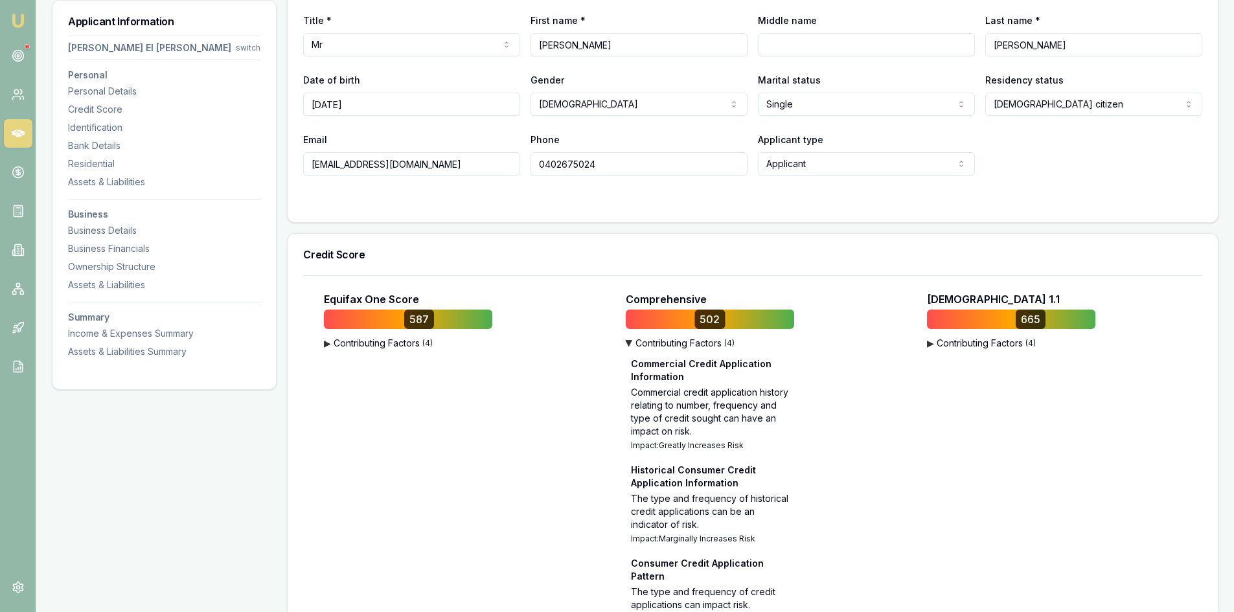
click at [630, 340] on span "▶" at bounding box center [628, 343] width 13 height 7
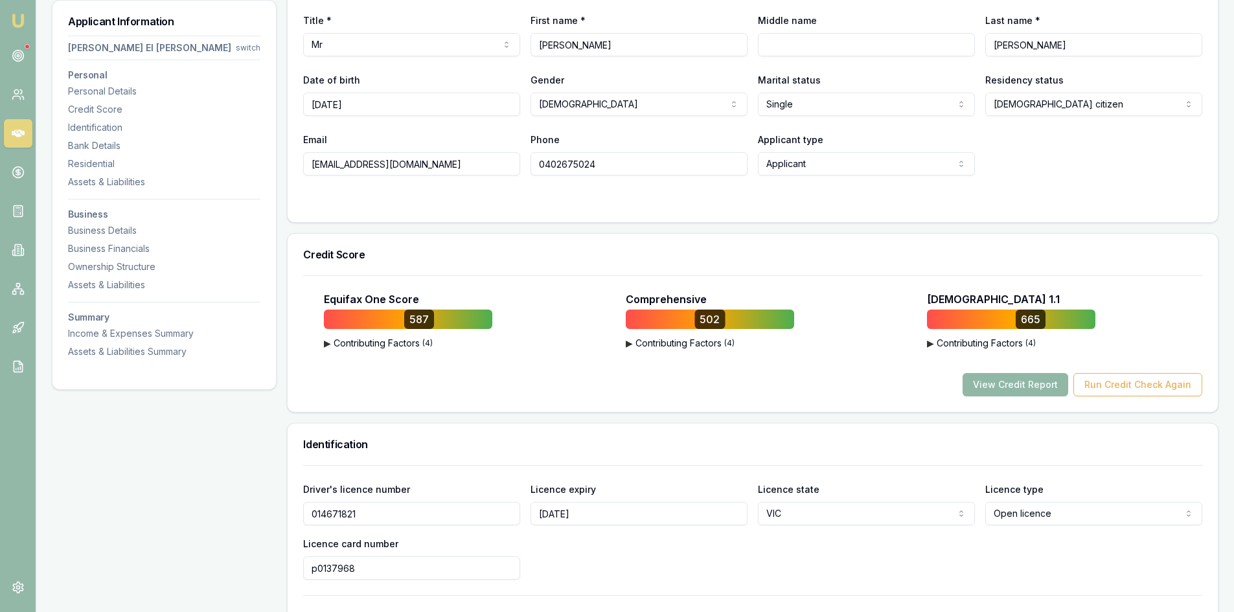
click at [1027, 373] on button "View Credit Report" at bounding box center [1015, 384] width 106 height 23
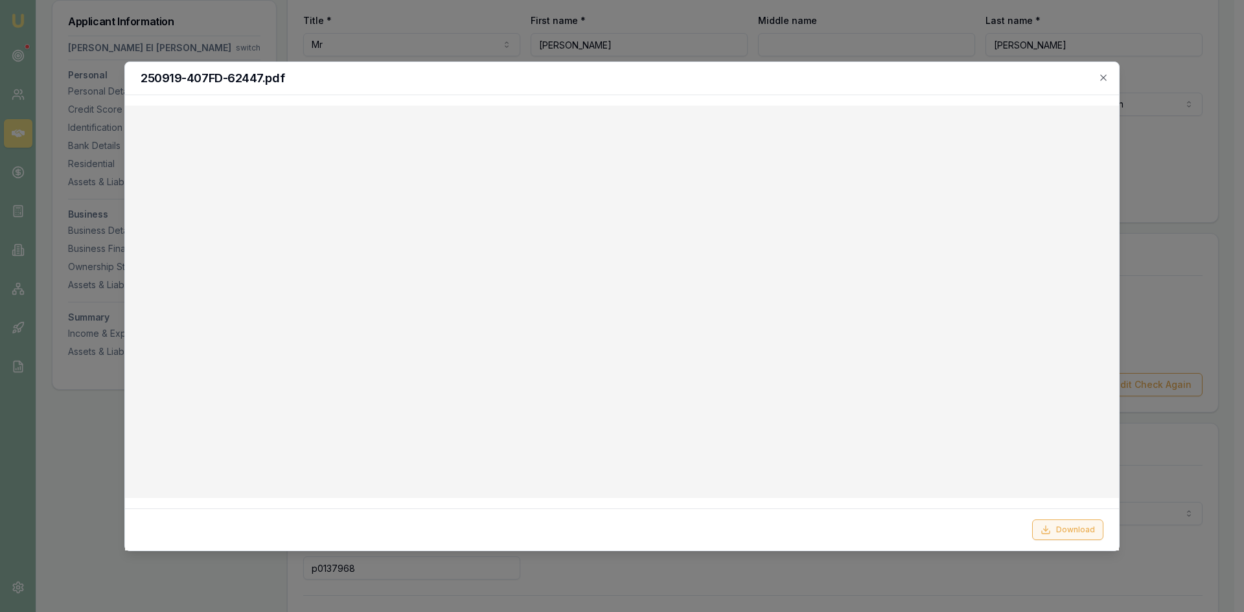
click at [1061, 527] on button "Download" at bounding box center [1067, 529] width 71 height 21
drag, startPoint x: 1105, startPoint y: 79, endPoint x: 1067, endPoint y: 65, distance: 40.6
click at [1105, 79] on icon "button" at bounding box center [1103, 77] width 6 height 6
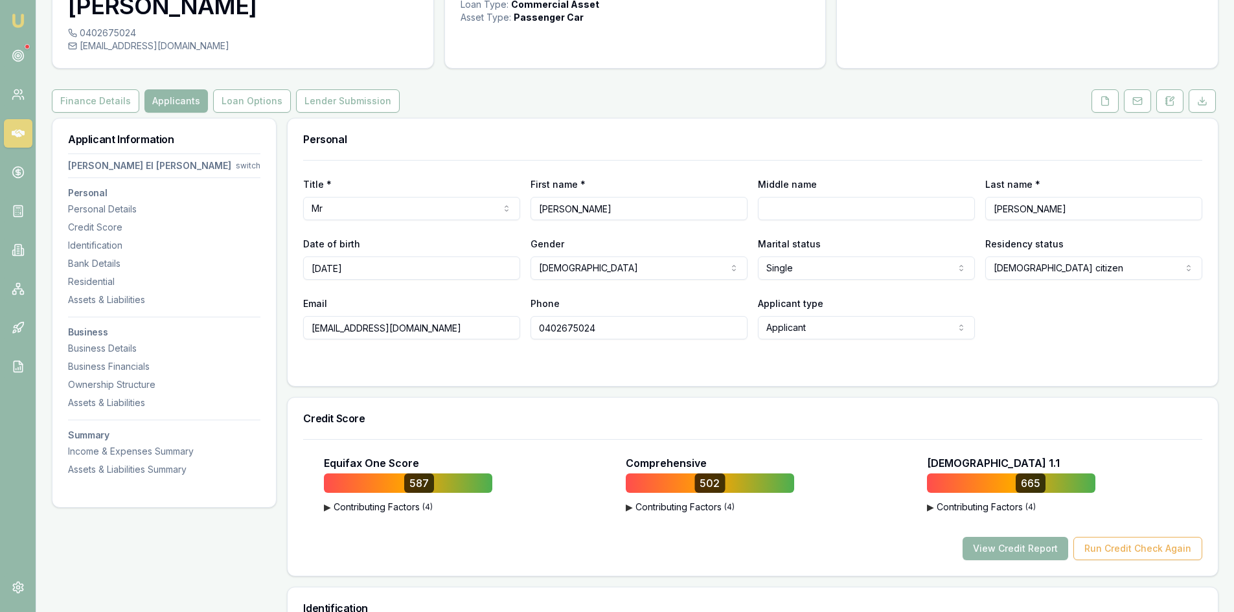
scroll to position [0, 0]
